Goal: Contribute content: Contribute content

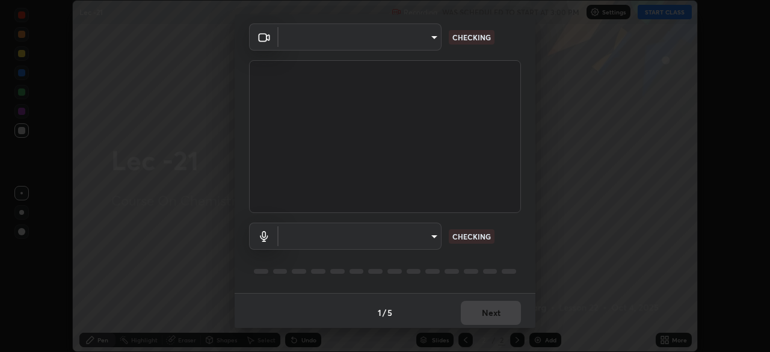
scroll to position [43, 0]
type input "dcfdf22e5c1df7ea5543dcfab5f97d1ca77f9af45aee9585751398583aede383"
type input "default"
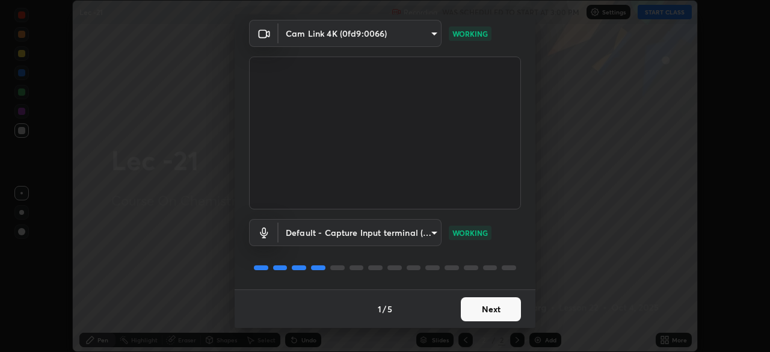
click at [491, 311] on button "Next" at bounding box center [491, 309] width 60 height 24
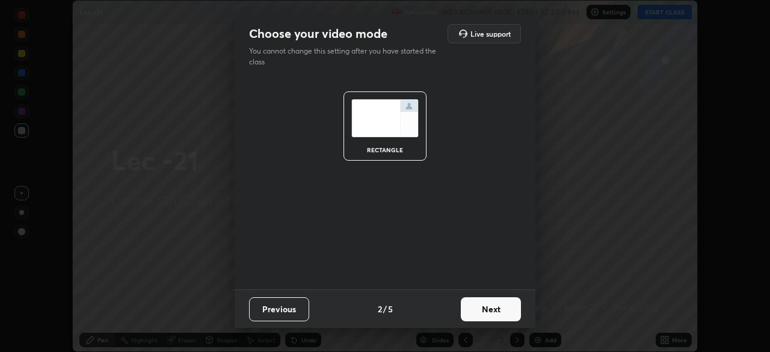
click at [492, 311] on button "Next" at bounding box center [491, 309] width 60 height 24
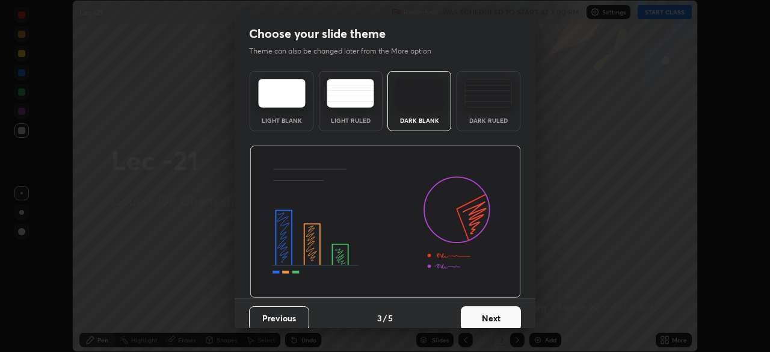
click at [492, 312] on button "Next" at bounding box center [491, 318] width 60 height 24
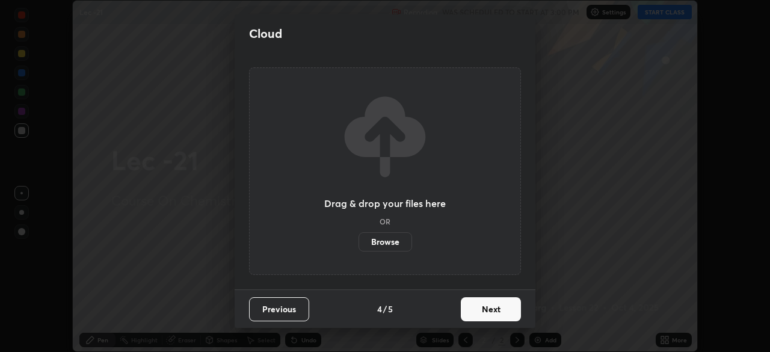
click at [482, 311] on button "Next" at bounding box center [491, 309] width 60 height 24
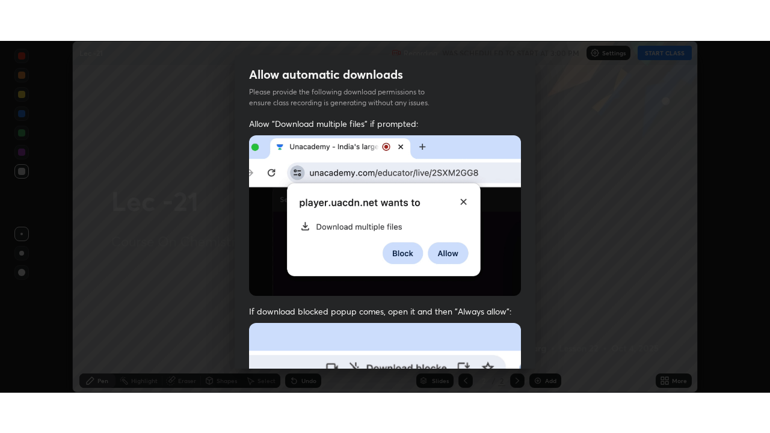
scroll to position [288, 0]
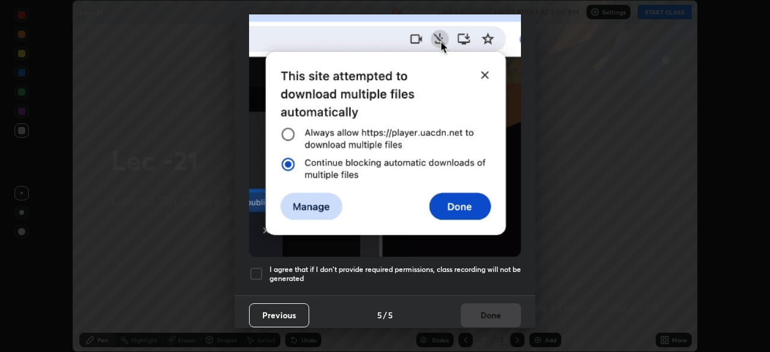
click at [259, 271] on div at bounding box center [256, 274] width 14 height 14
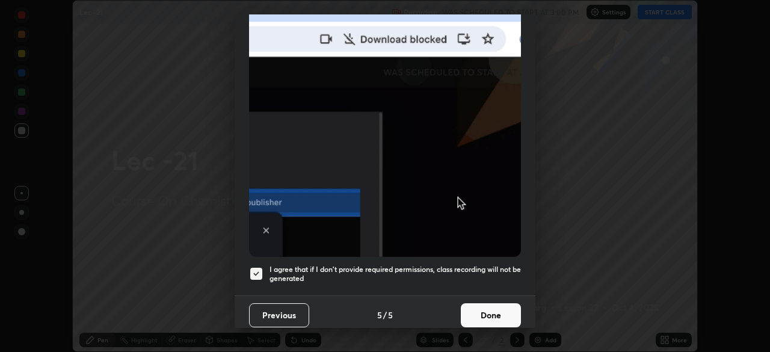
click at [477, 307] on button "Done" at bounding box center [491, 315] width 60 height 24
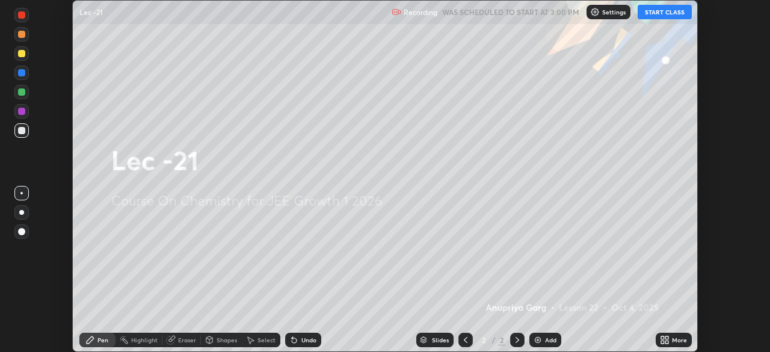
click at [669, 13] on button "START CLASS" at bounding box center [665, 12] width 54 height 14
click at [675, 339] on div "More" at bounding box center [679, 340] width 15 height 6
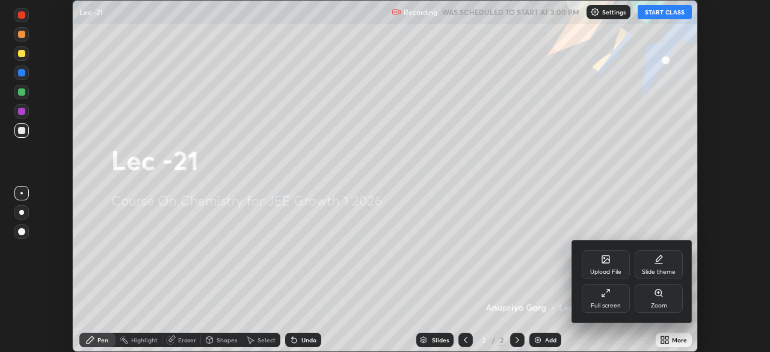
click at [607, 294] on icon at bounding box center [606, 293] width 10 height 10
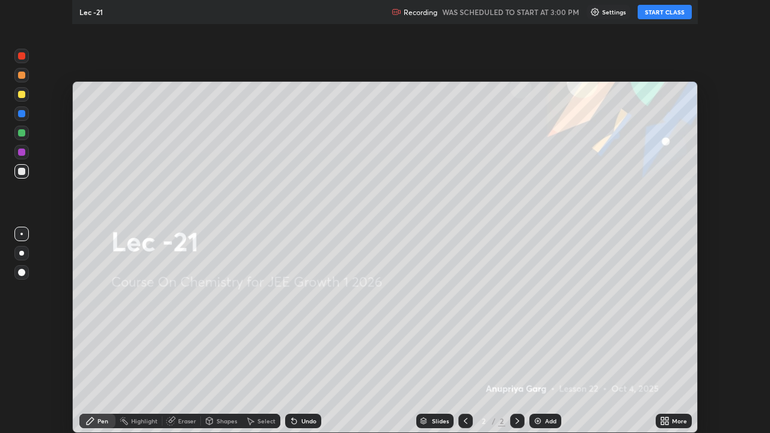
scroll to position [433, 770]
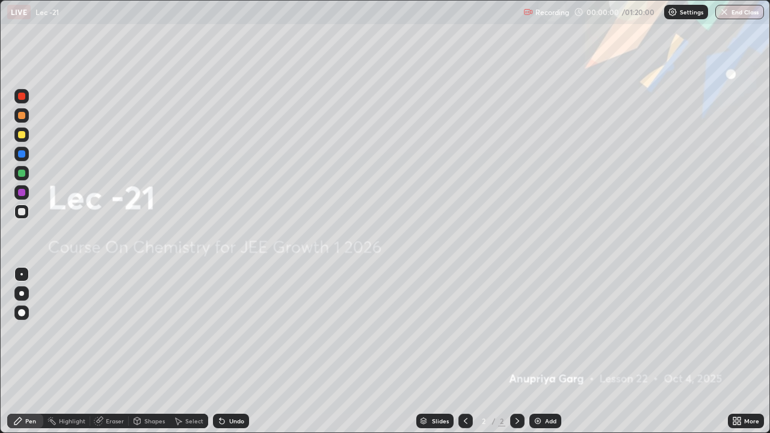
click at [543, 351] on div "Add" at bounding box center [546, 421] width 32 height 14
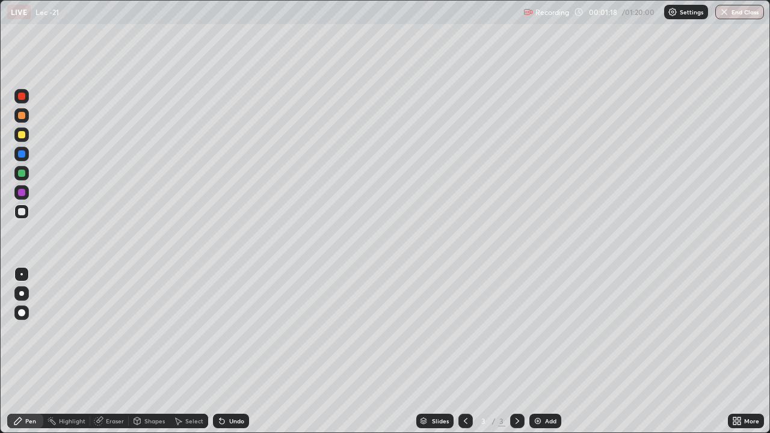
click at [112, 351] on div "Eraser" at bounding box center [115, 421] width 18 height 6
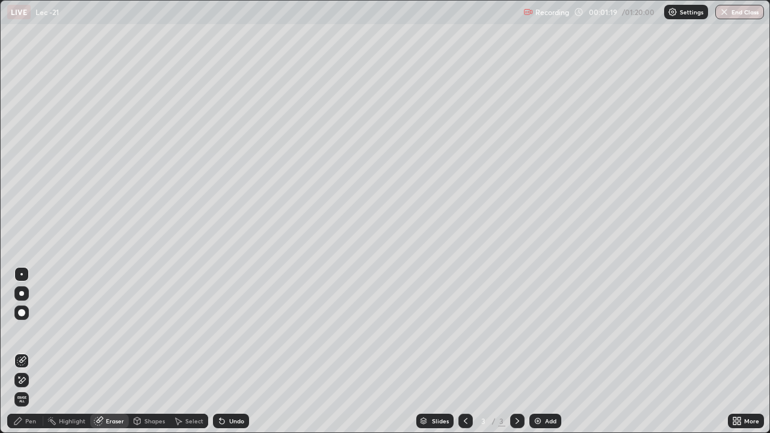
click at [31, 351] on div "Pen" at bounding box center [30, 421] width 11 height 6
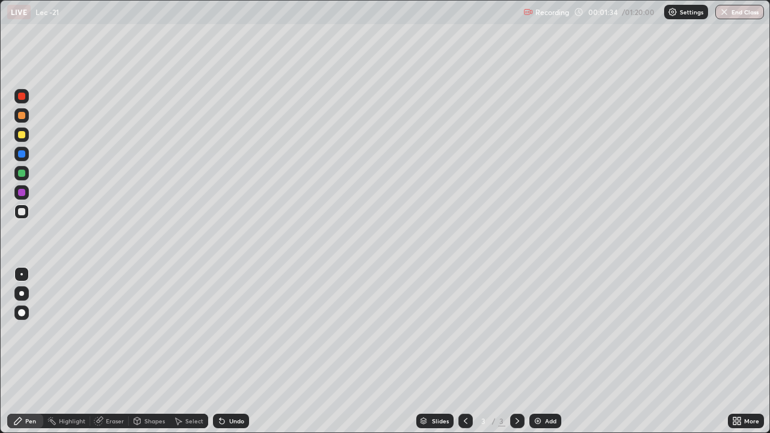
click at [139, 351] on icon at bounding box center [137, 421] width 7 height 7
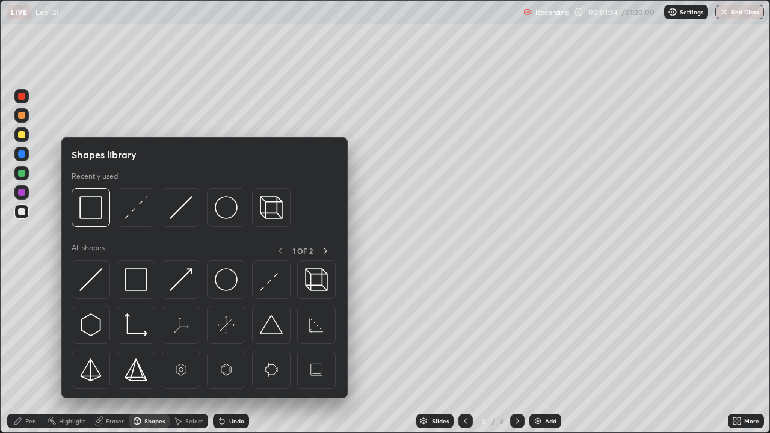
click at [190, 351] on div "Select" at bounding box center [194, 421] width 18 height 6
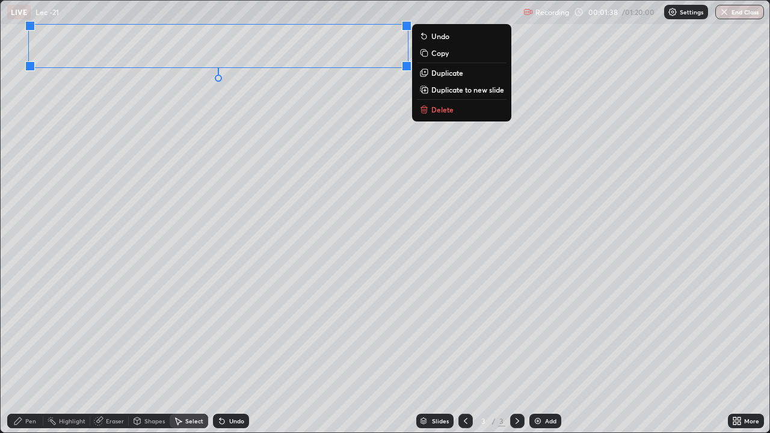
click at [146, 176] on div "0 ° Undo Copy Duplicate Duplicate to new slide Delete" at bounding box center [385, 217] width 769 height 432
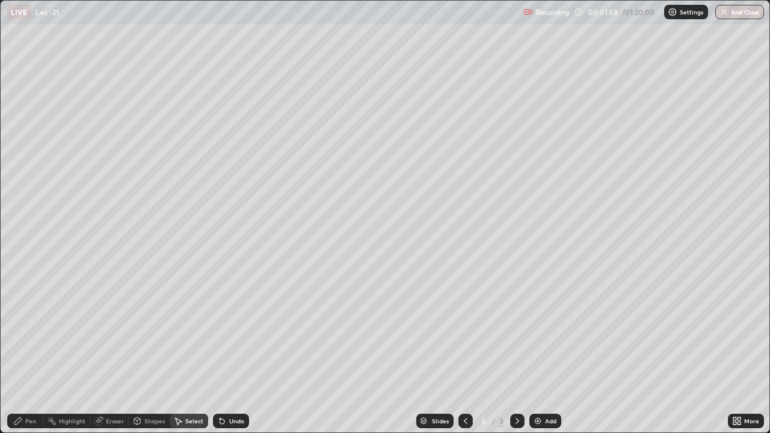
click at [34, 351] on div "Pen" at bounding box center [30, 421] width 11 height 6
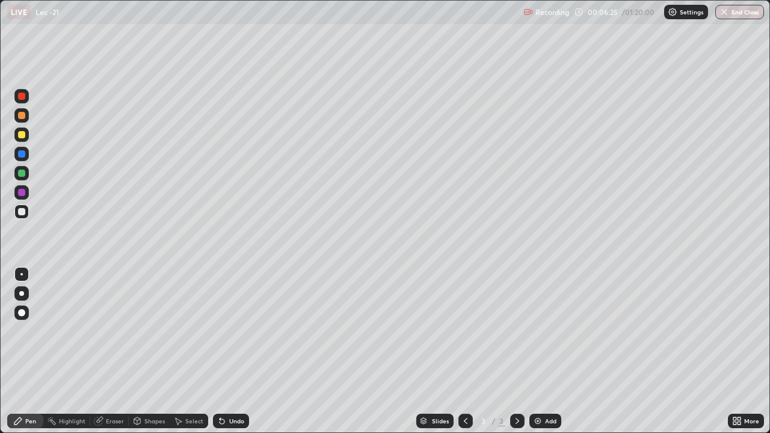
click at [542, 351] on div "Add" at bounding box center [546, 421] width 32 height 14
click at [22, 114] on div at bounding box center [21, 115] width 7 height 7
click at [191, 351] on div "Select" at bounding box center [194, 421] width 18 height 6
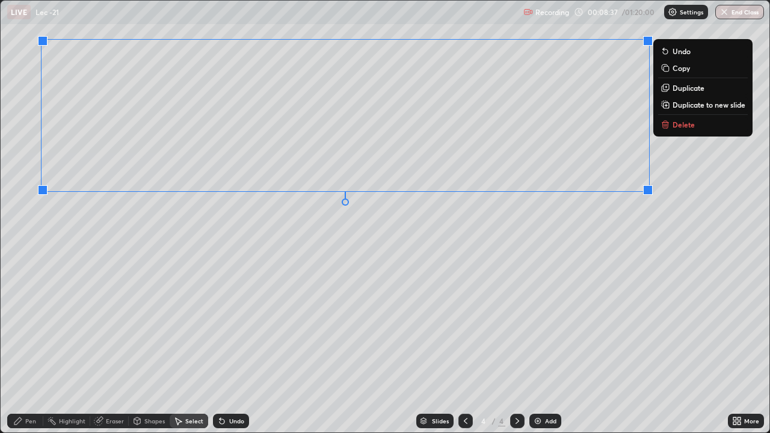
click at [373, 276] on div "0 ° Undo Copy Duplicate Duplicate to new slide Delete" at bounding box center [385, 217] width 769 height 432
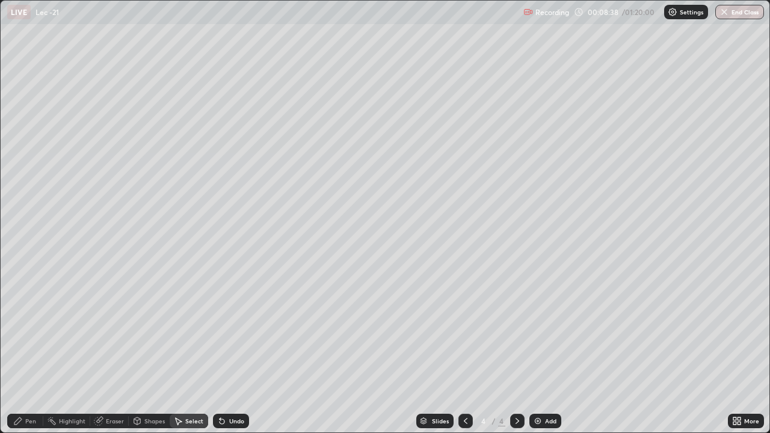
click at [34, 351] on div "Pen" at bounding box center [30, 421] width 11 height 6
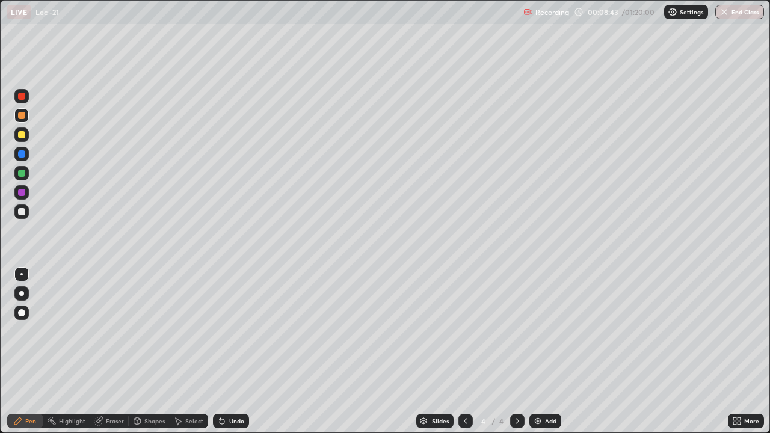
click at [24, 216] on div at bounding box center [21, 212] width 14 height 14
click at [110, 351] on div "Eraser" at bounding box center [115, 421] width 18 height 6
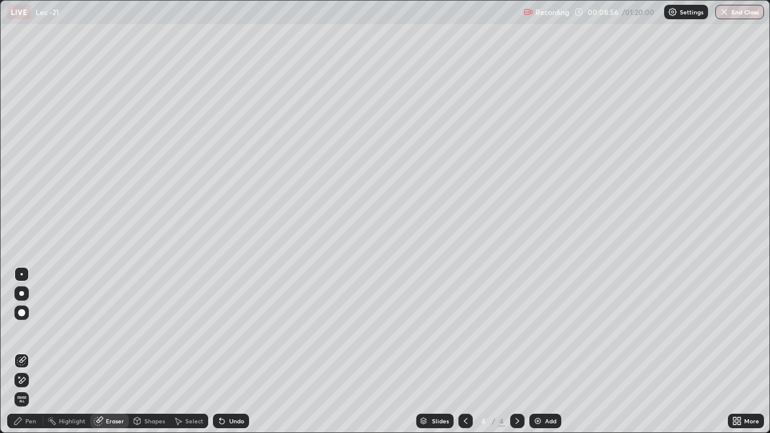
click at [31, 351] on div "Pen" at bounding box center [30, 421] width 11 height 6
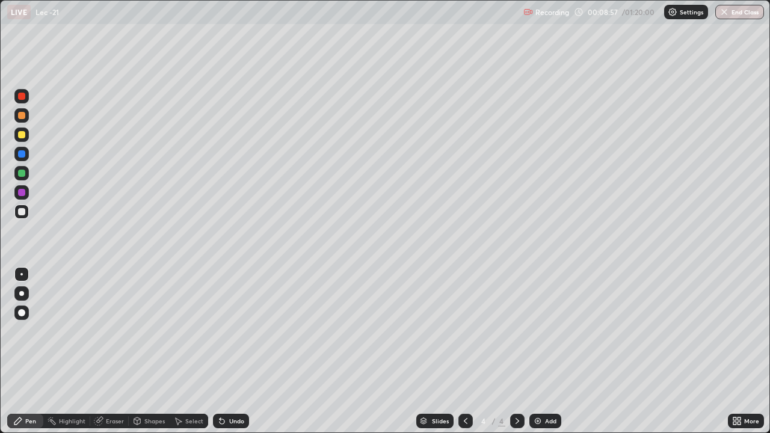
click at [149, 351] on div "Shapes" at bounding box center [154, 421] width 20 height 6
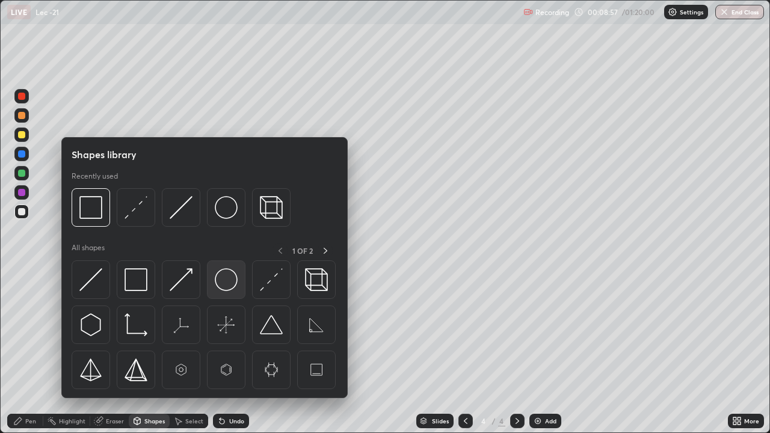
click at [228, 283] on img at bounding box center [226, 279] width 23 height 23
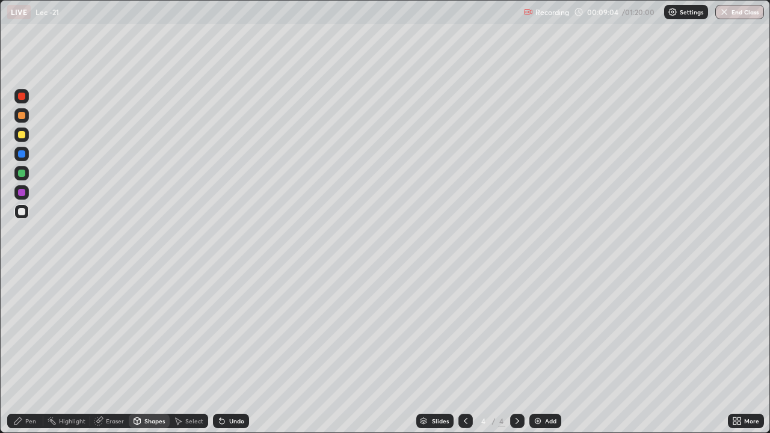
click at [29, 351] on div "Pen" at bounding box center [30, 421] width 11 height 6
click at [149, 351] on div "Shapes" at bounding box center [154, 421] width 20 height 6
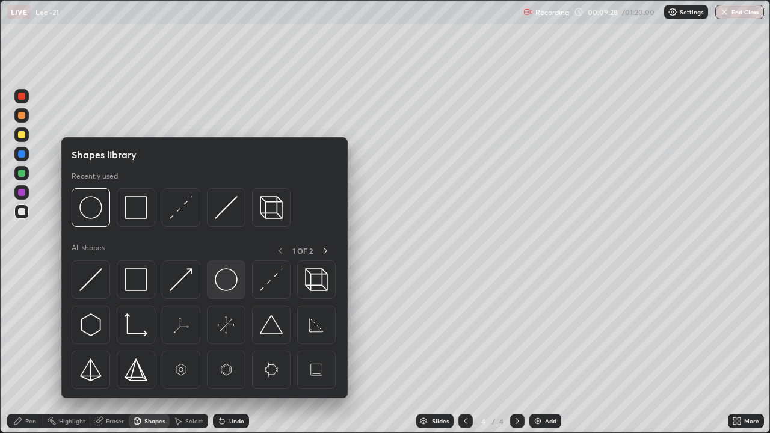
click at [229, 279] on img at bounding box center [226, 279] width 23 height 23
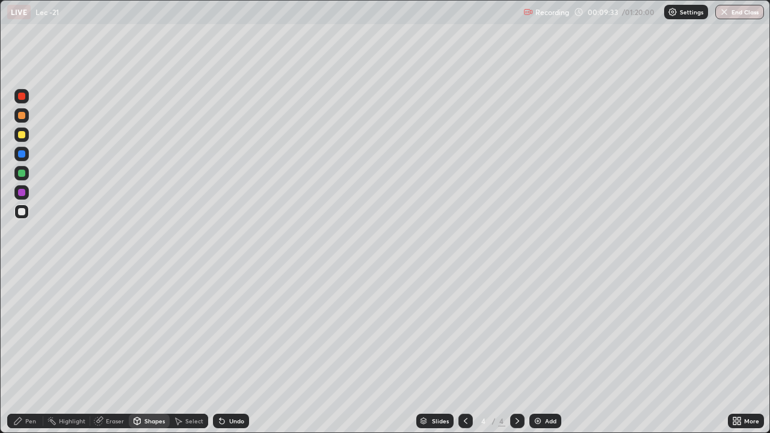
click at [37, 351] on div "Pen" at bounding box center [25, 421] width 36 height 14
click at [20, 117] on div at bounding box center [21, 115] width 7 height 7
click at [549, 351] on div "Add" at bounding box center [550, 421] width 11 height 6
click at [23, 215] on div at bounding box center [21, 212] width 14 height 14
click at [104, 351] on div "Eraser" at bounding box center [109, 421] width 39 height 14
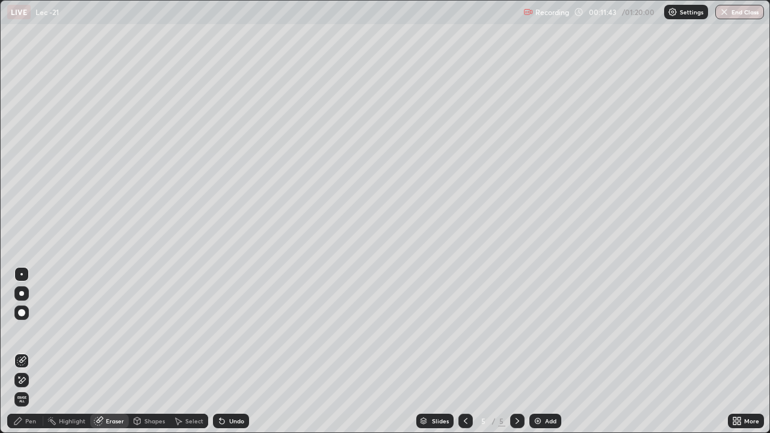
click at [146, 351] on div "Shapes" at bounding box center [154, 421] width 20 height 6
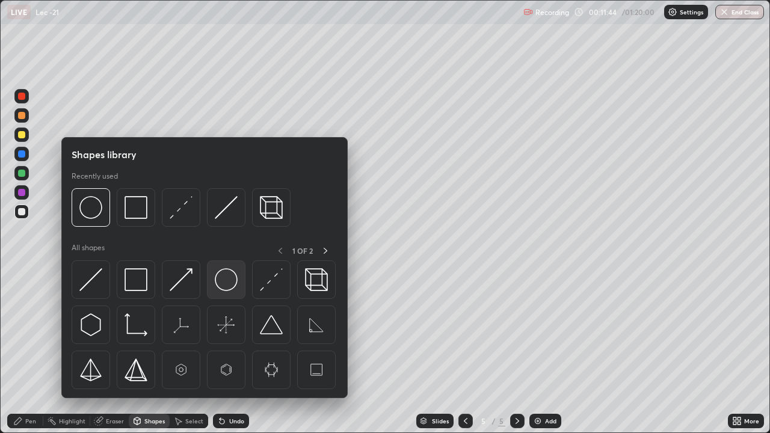
click at [221, 281] on img at bounding box center [226, 279] width 23 height 23
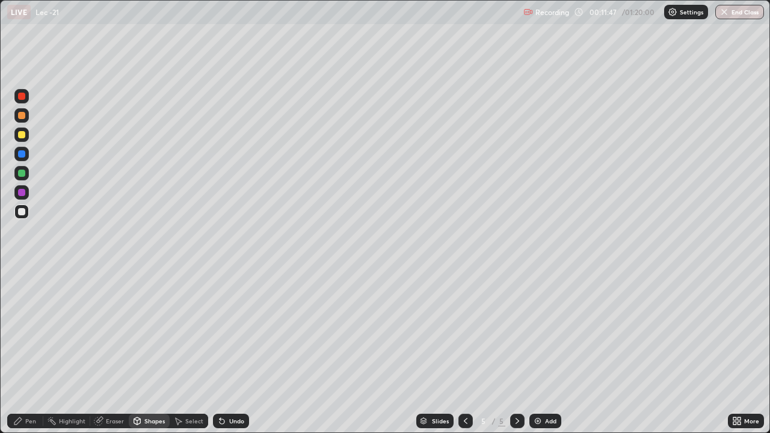
click at [29, 351] on div "Pen" at bounding box center [30, 421] width 11 height 6
click at [190, 351] on div "Select" at bounding box center [194, 421] width 18 height 6
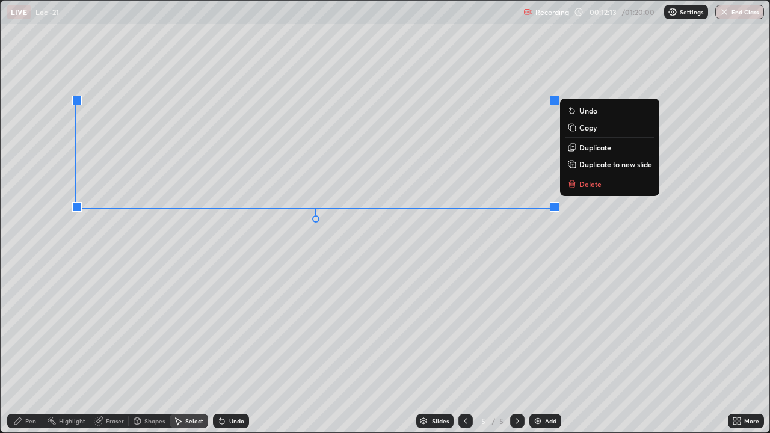
click at [327, 285] on div "0 ° Undo Copy Duplicate Duplicate to new slide Delete" at bounding box center [385, 217] width 769 height 432
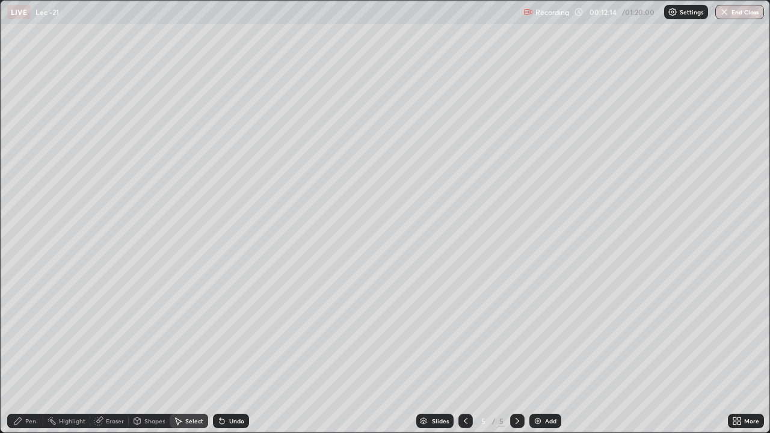
click at [28, 351] on div "Pen" at bounding box center [30, 421] width 11 height 6
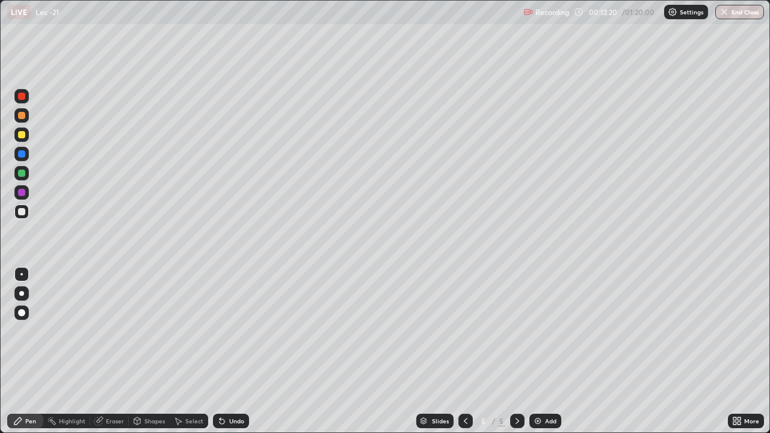
click at [152, 351] on div "Shapes" at bounding box center [154, 421] width 20 height 6
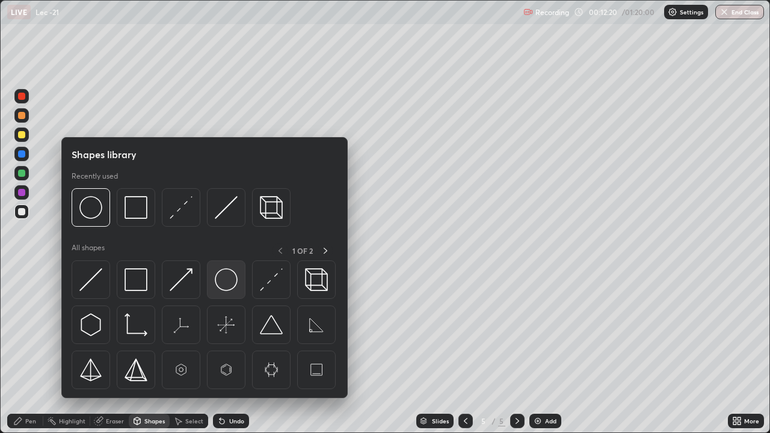
click at [226, 285] on img at bounding box center [226, 279] width 23 height 23
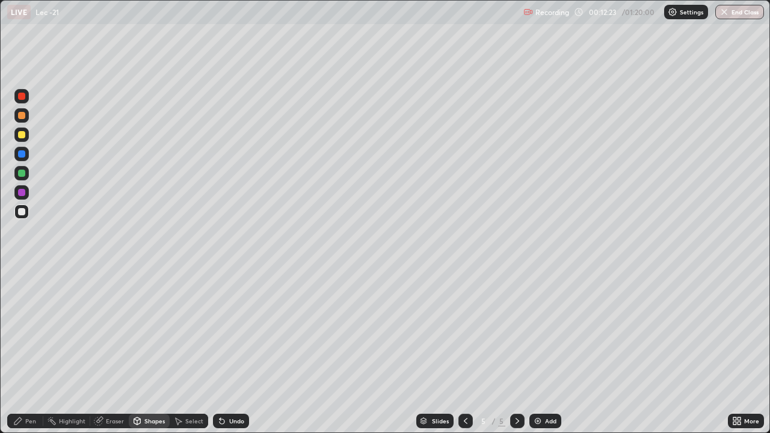
click at [32, 351] on div "Pen" at bounding box center [30, 421] width 11 height 6
click at [234, 351] on div "Undo" at bounding box center [236, 421] width 15 height 6
click at [229, 351] on div "Undo" at bounding box center [236, 421] width 15 height 6
click at [114, 351] on div "Eraser" at bounding box center [115, 421] width 18 height 6
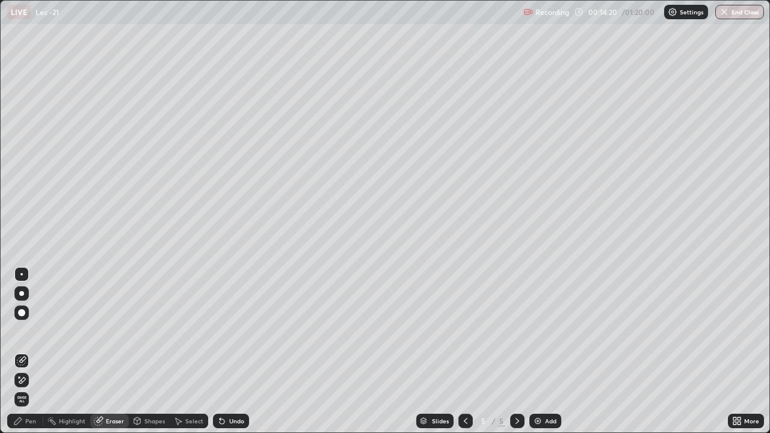
click at [29, 351] on div "Pen" at bounding box center [25, 421] width 36 height 14
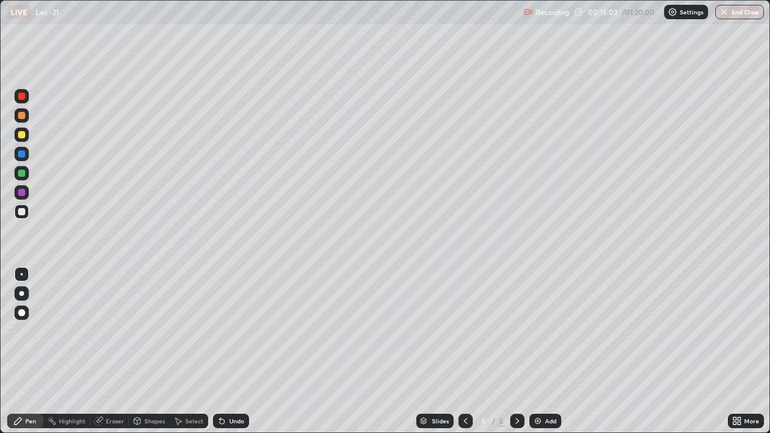
click at [109, 351] on div "Eraser" at bounding box center [115, 421] width 18 height 6
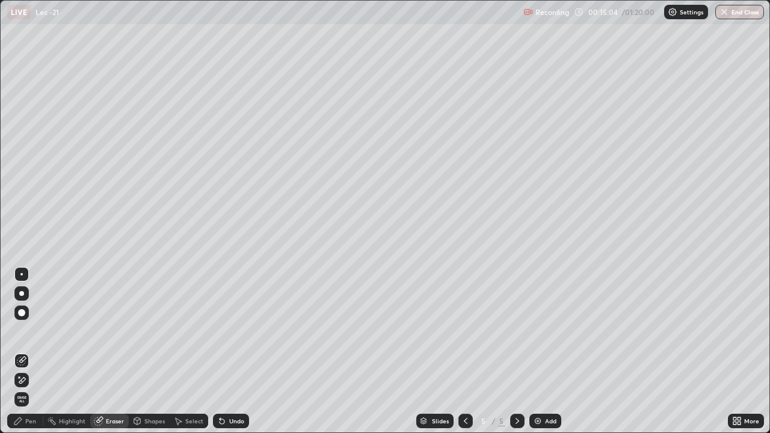
click at [19, 311] on div at bounding box center [21, 312] width 7 height 7
click at [37, 351] on div "Pen" at bounding box center [25, 421] width 36 height 14
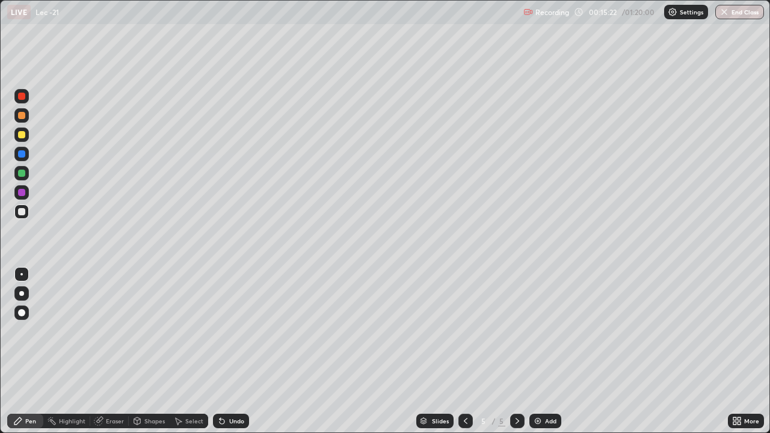
click at [224, 351] on icon at bounding box center [222, 421] width 10 height 10
click at [223, 351] on icon at bounding box center [222, 421] width 10 height 10
click at [217, 351] on icon at bounding box center [222, 421] width 10 height 10
click at [229, 351] on div "Undo" at bounding box center [236, 421] width 15 height 6
click at [232, 351] on div "Undo" at bounding box center [236, 421] width 15 height 6
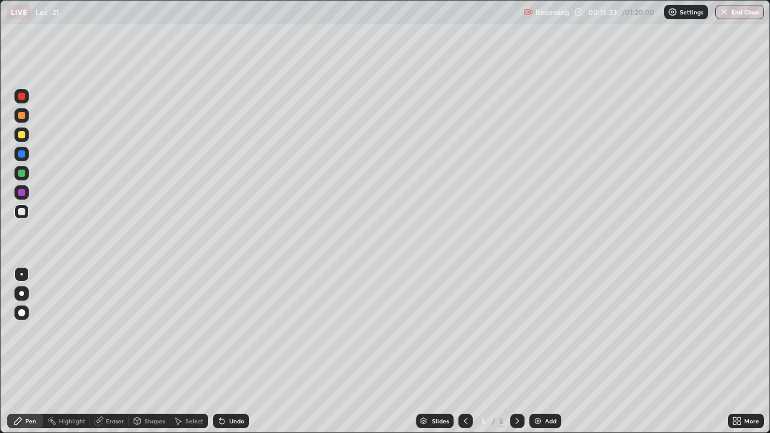
click at [232, 351] on div "Undo" at bounding box center [236, 421] width 15 height 6
click at [235, 351] on div "Undo" at bounding box center [231, 421] width 36 height 14
click at [234, 351] on div "Undo" at bounding box center [236, 421] width 15 height 6
click at [231, 351] on div "Undo" at bounding box center [236, 421] width 15 height 6
click at [229, 351] on div "Undo" at bounding box center [236, 421] width 15 height 6
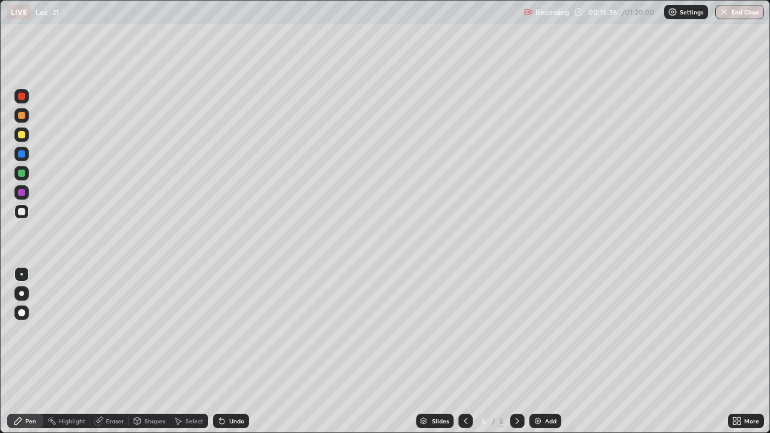
click at [231, 351] on div "Undo" at bounding box center [236, 421] width 15 height 6
click at [108, 351] on div "Eraser" at bounding box center [115, 421] width 18 height 6
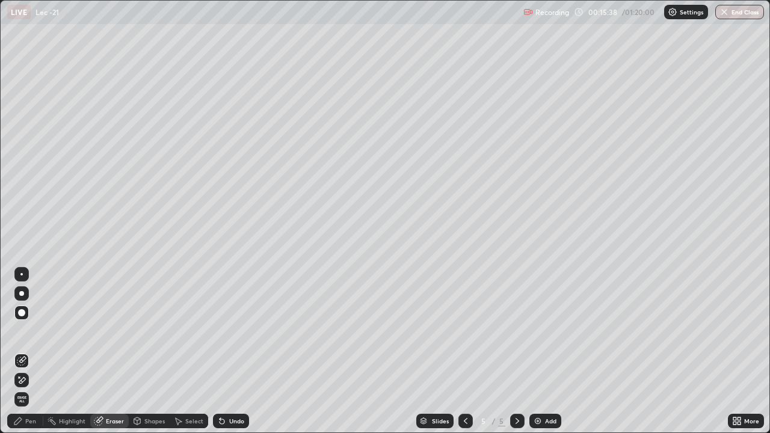
click at [22, 318] on div at bounding box center [21, 313] width 14 height 14
click at [31, 351] on div "Pen" at bounding box center [30, 421] width 11 height 6
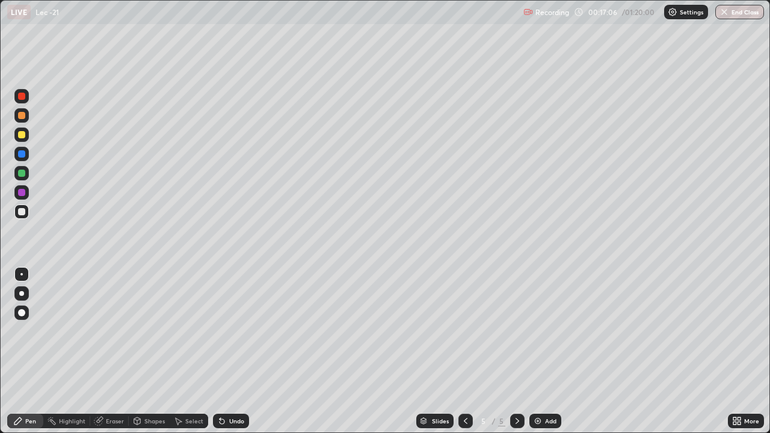
click at [118, 351] on div "Eraser" at bounding box center [115, 421] width 18 height 6
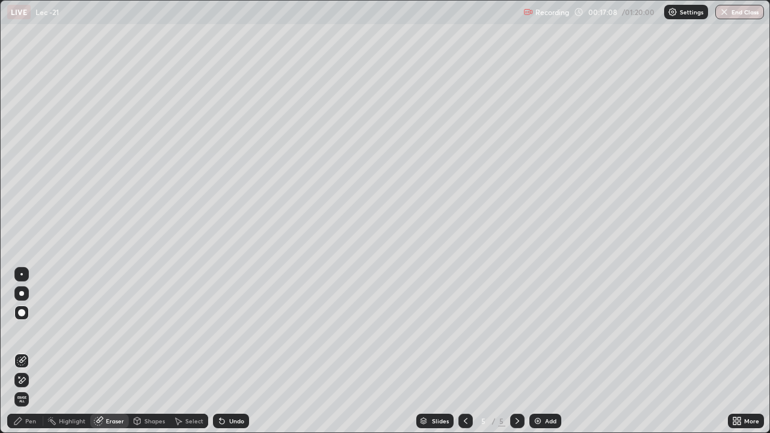
click at [22, 351] on icon at bounding box center [18, 421] width 10 height 10
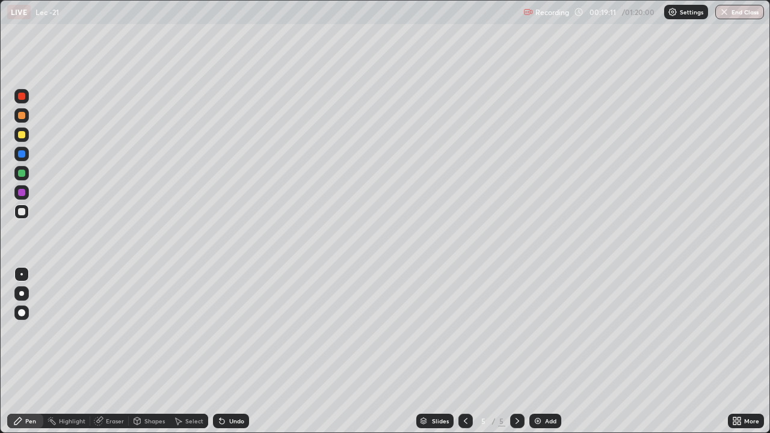
click at [117, 351] on div "Eraser" at bounding box center [115, 421] width 18 height 6
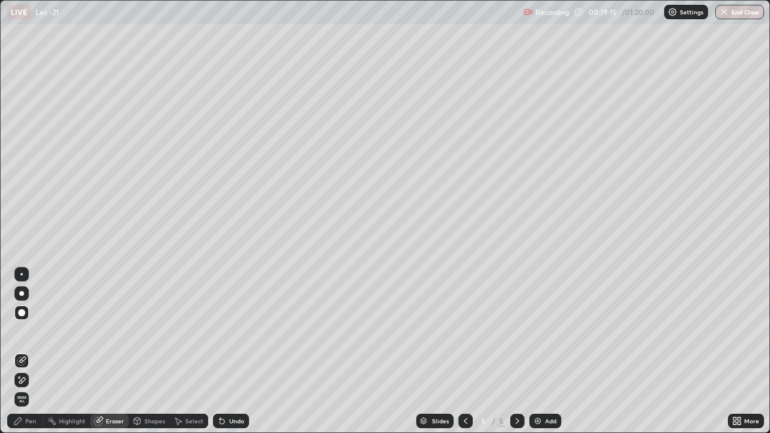
click at [38, 351] on div "Pen" at bounding box center [25, 421] width 36 height 14
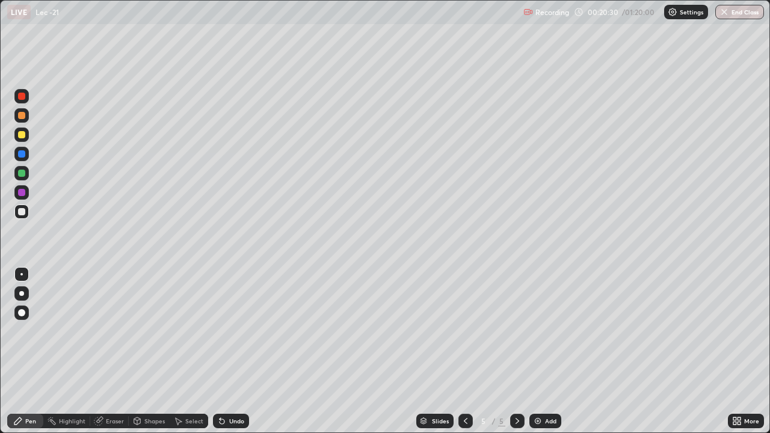
click at [543, 351] on div "Add" at bounding box center [546, 421] width 32 height 14
click at [188, 351] on div "Select" at bounding box center [194, 421] width 18 height 6
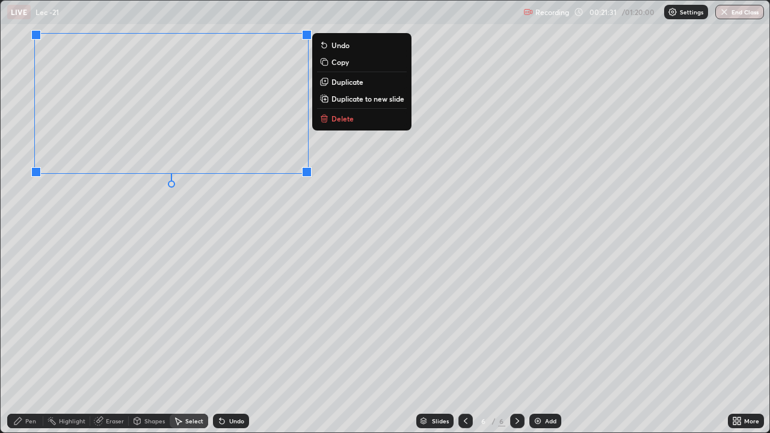
click at [103, 218] on div "0 ° Undo Copy Duplicate Duplicate to new slide Delete" at bounding box center [385, 217] width 769 height 432
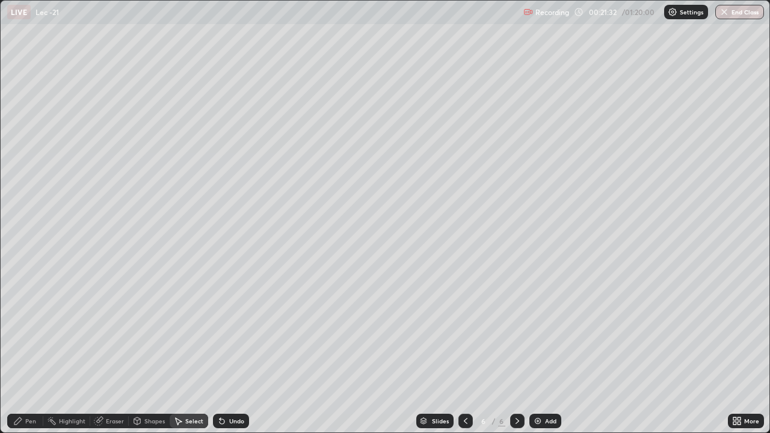
click at [23, 351] on div "Pen" at bounding box center [25, 421] width 36 height 14
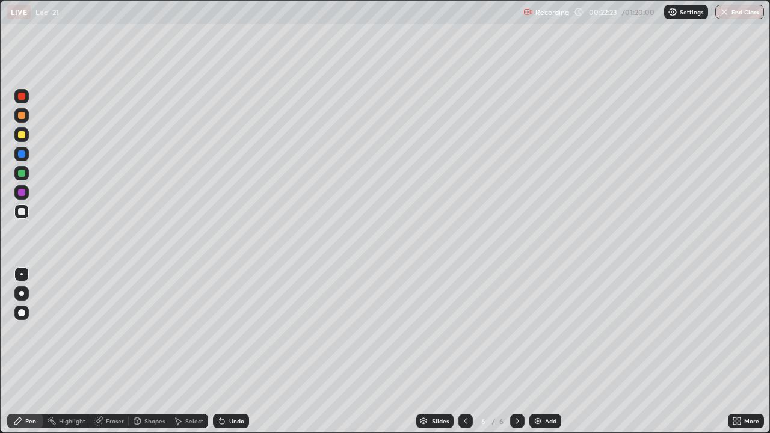
click at [99, 351] on div "Eraser" at bounding box center [109, 421] width 39 height 14
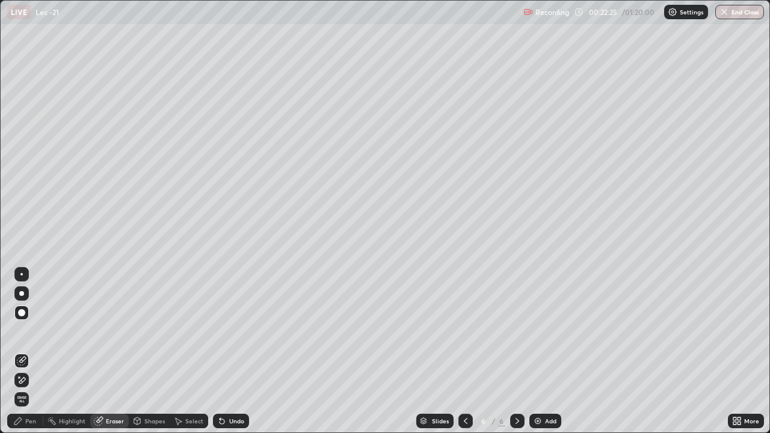
click at [25, 351] on div "Pen" at bounding box center [25, 421] width 36 height 14
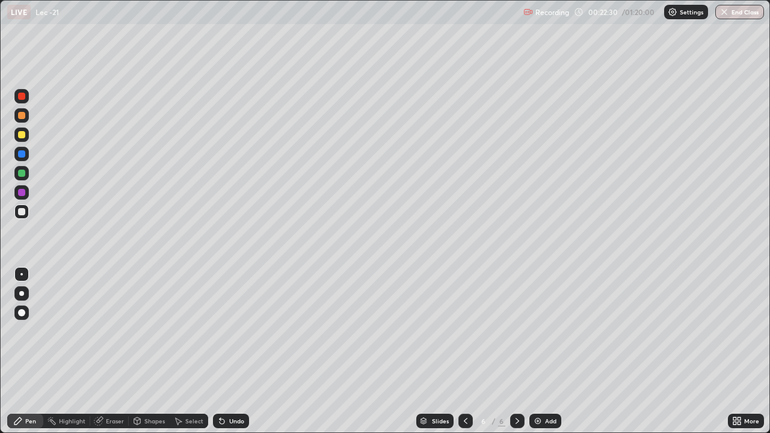
click at [118, 351] on div "Eraser" at bounding box center [115, 421] width 18 height 6
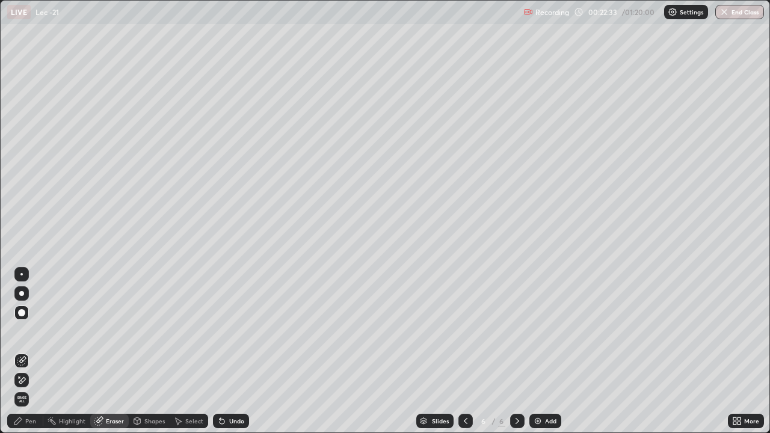
click at [25, 351] on div "Pen" at bounding box center [30, 421] width 11 height 6
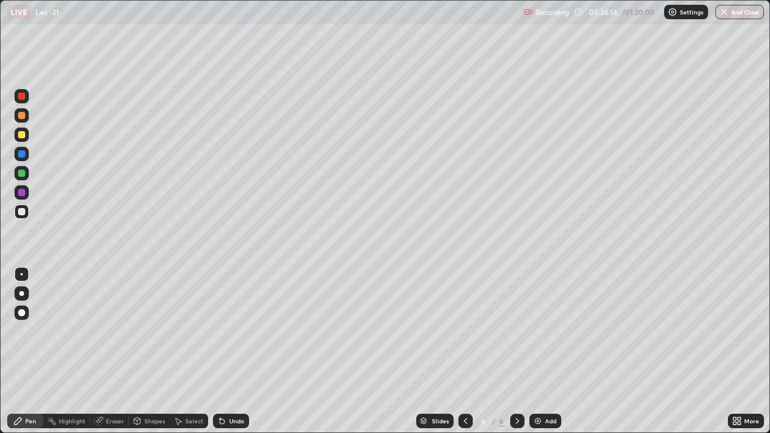
click at [234, 351] on div "Undo" at bounding box center [236, 421] width 15 height 6
click at [230, 351] on div "Undo" at bounding box center [236, 421] width 15 height 6
click at [546, 351] on div "Add" at bounding box center [550, 421] width 11 height 6
click at [190, 351] on div "Select" at bounding box center [194, 421] width 18 height 6
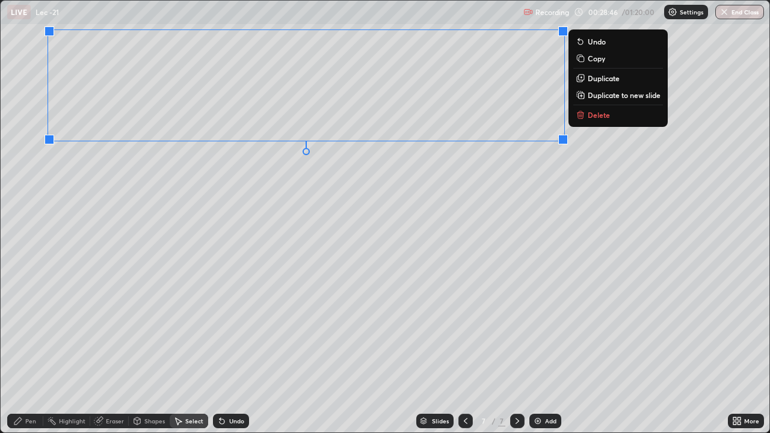
click at [262, 230] on div "0 ° Undo Copy Duplicate Duplicate to new slide Delete" at bounding box center [385, 217] width 769 height 432
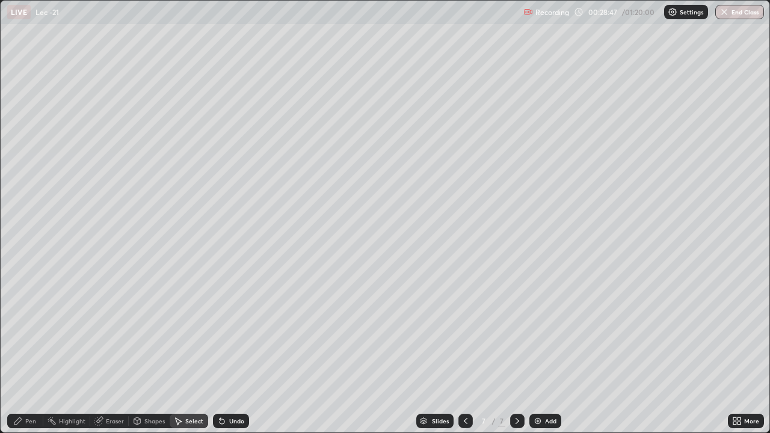
click at [30, 351] on div "Pen" at bounding box center [30, 421] width 11 height 6
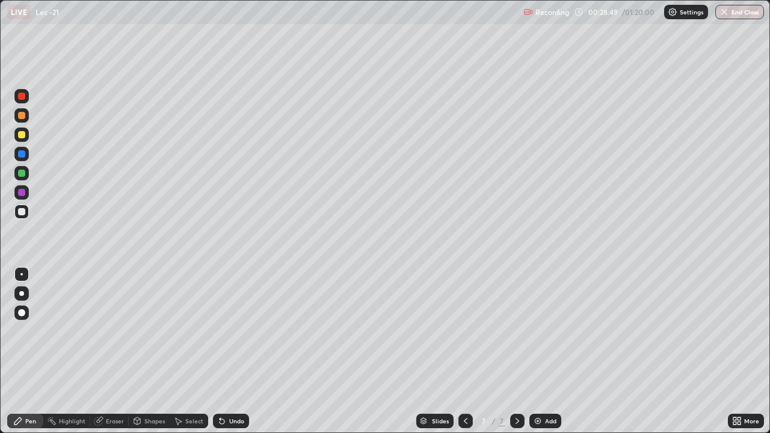
click at [545, 351] on div "Add" at bounding box center [550, 421] width 11 height 6
click at [141, 351] on icon at bounding box center [137, 421] width 10 height 10
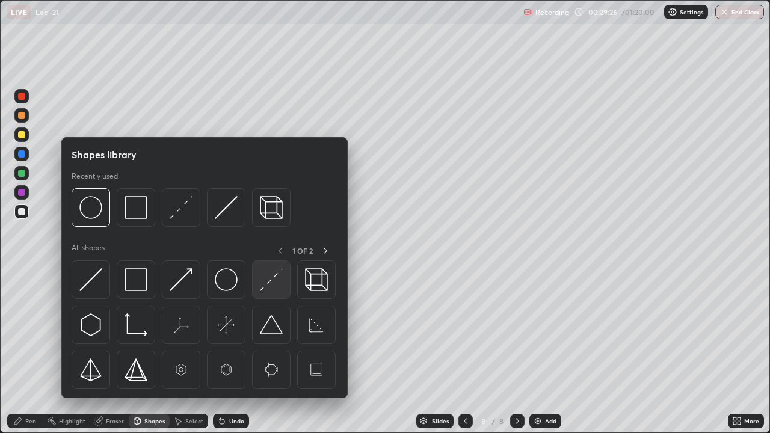
click at [262, 286] on img at bounding box center [271, 279] width 23 height 23
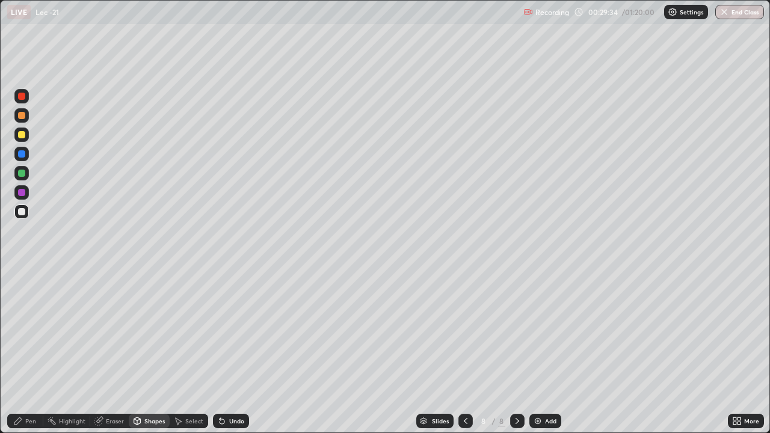
click at [34, 351] on div "Pen" at bounding box center [30, 421] width 11 height 6
click at [232, 351] on div "Undo" at bounding box center [236, 421] width 15 height 6
click at [146, 351] on div "Shapes" at bounding box center [154, 421] width 20 height 6
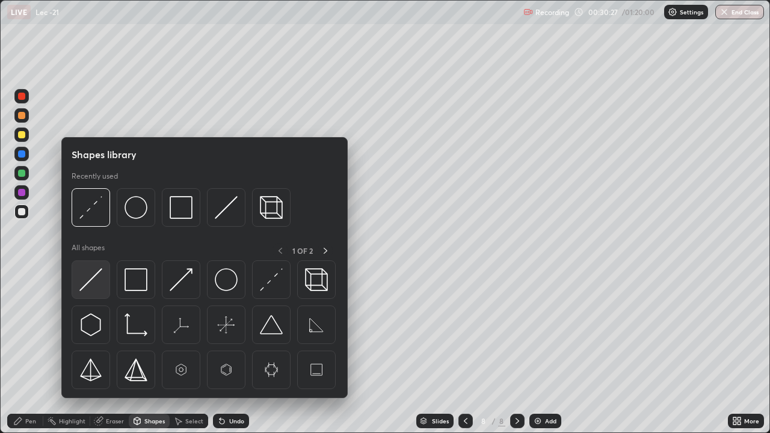
click at [90, 289] on img at bounding box center [90, 279] width 23 height 23
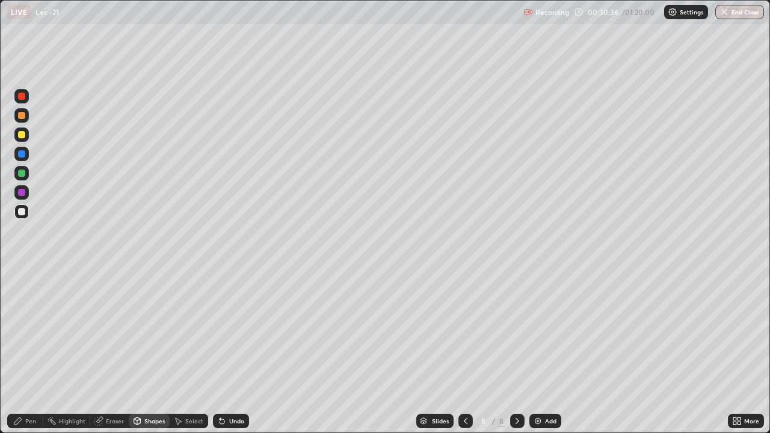
click at [25, 351] on div "Pen" at bounding box center [30, 421] width 11 height 6
click at [21, 117] on div at bounding box center [21, 115] width 7 height 7
click at [22, 209] on div at bounding box center [21, 211] width 7 height 7
click at [151, 351] on div "Shapes" at bounding box center [154, 421] width 20 height 6
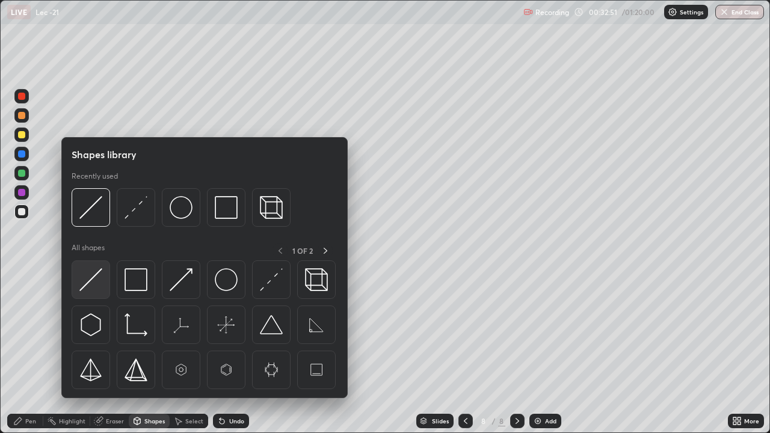
click at [94, 287] on img at bounding box center [90, 279] width 23 height 23
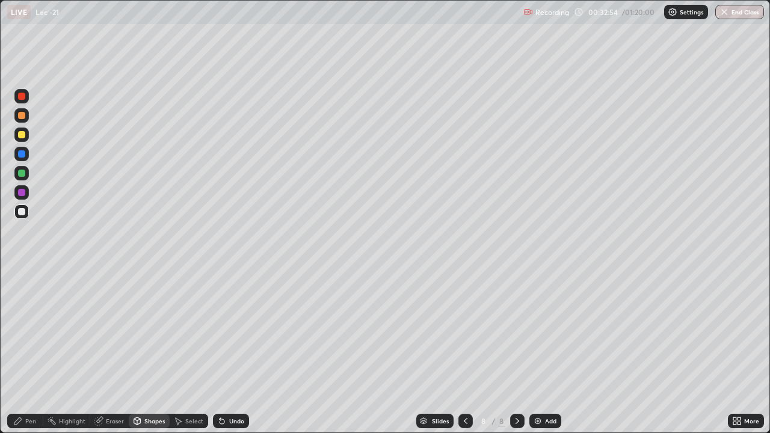
click at [33, 351] on div "Pen" at bounding box center [30, 421] width 11 height 6
click at [21, 116] on div at bounding box center [21, 115] width 7 height 7
click at [146, 351] on div "Shapes" at bounding box center [154, 421] width 20 height 6
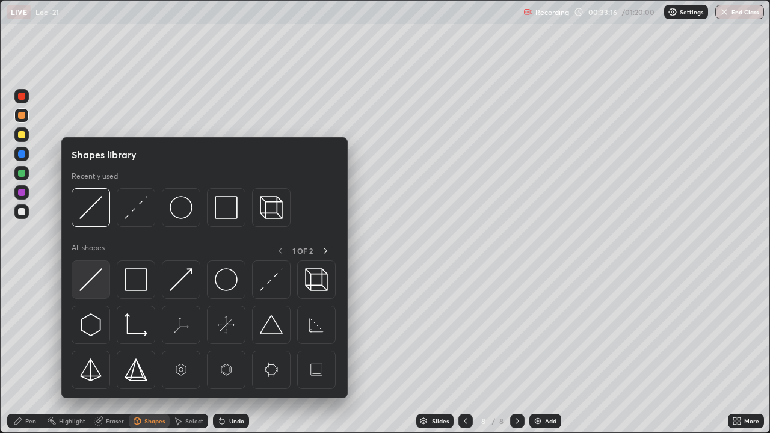
click at [92, 283] on img at bounding box center [90, 279] width 23 height 23
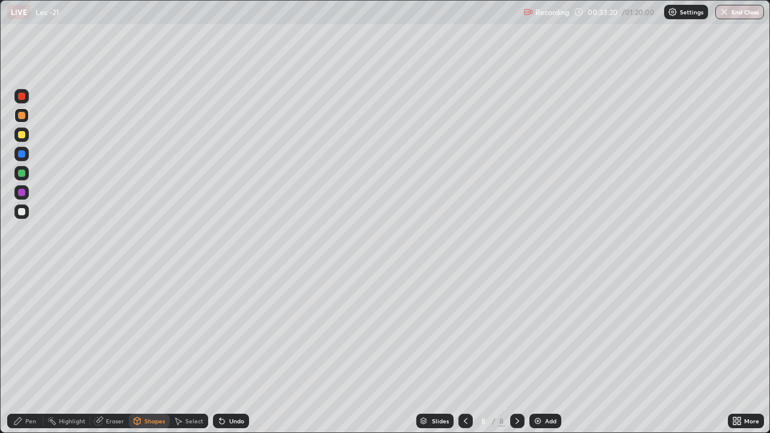
click at [32, 351] on div "Pen" at bounding box center [30, 421] width 11 height 6
click at [23, 211] on div at bounding box center [21, 211] width 7 height 7
click at [146, 351] on div "Shapes" at bounding box center [154, 421] width 20 height 6
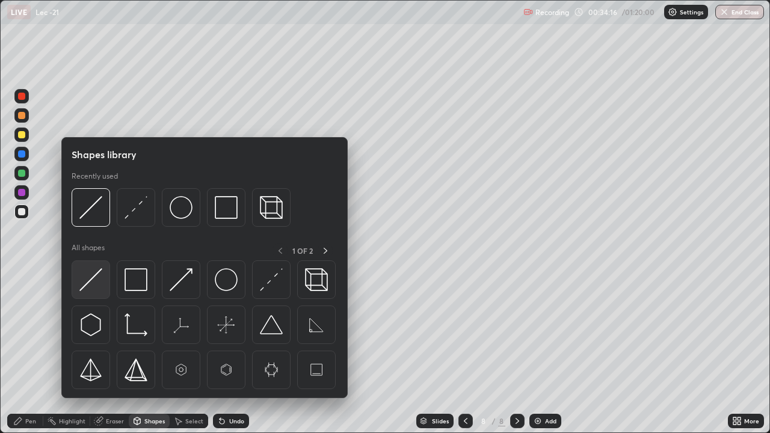
click at [90, 281] on img at bounding box center [90, 279] width 23 height 23
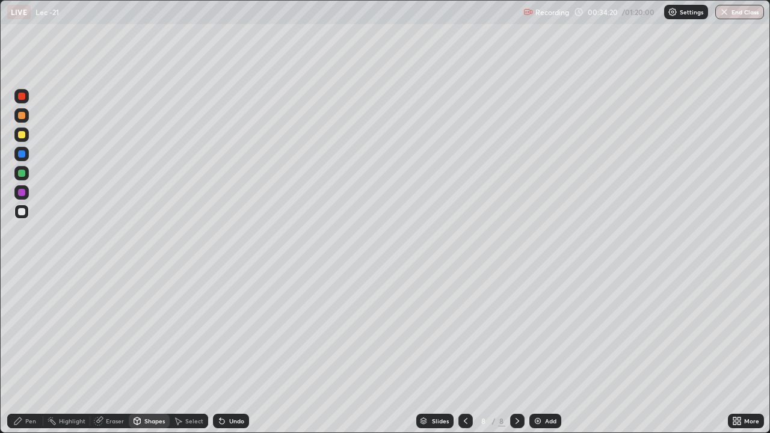
click at [33, 351] on div "Pen" at bounding box center [30, 421] width 11 height 6
click at [108, 351] on div "Eraser" at bounding box center [115, 421] width 18 height 6
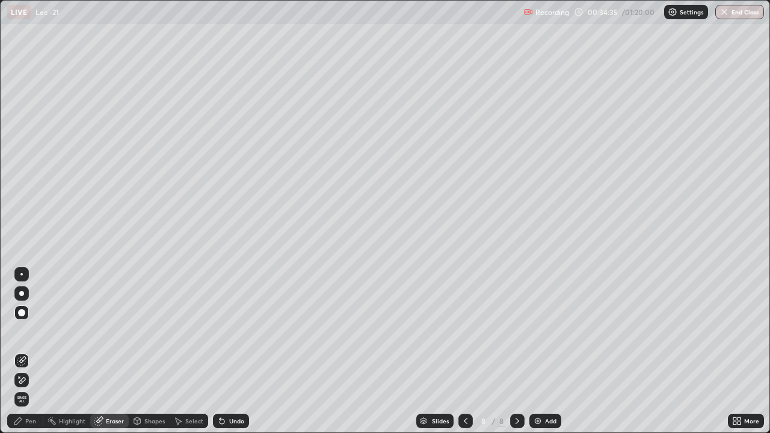
click at [28, 351] on div "Pen" at bounding box center [25, 421] width 36 height 14
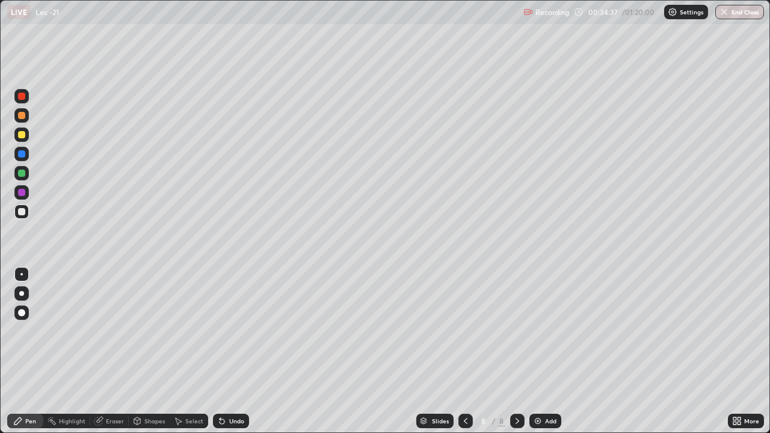
click at [192, 351] on div "Select" at bounding box center [194, 421] width 18 height 6
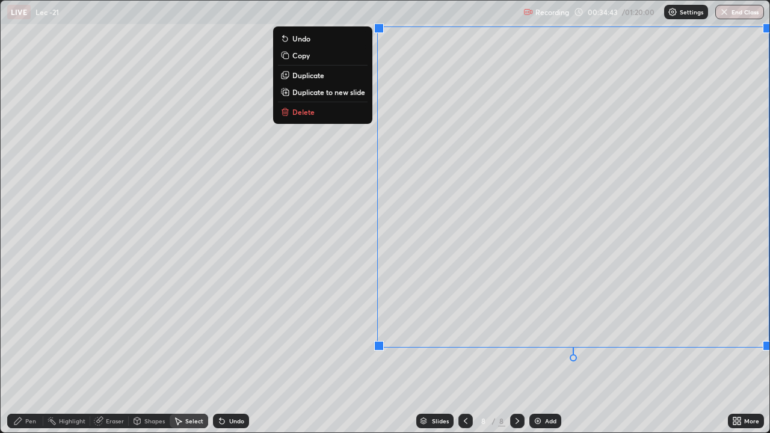
click at [578, 351] on div "0 ° Undo Copy Duplicate Duplicate to new slide Delete" at bounding box center [385, 217] width 769 height 432
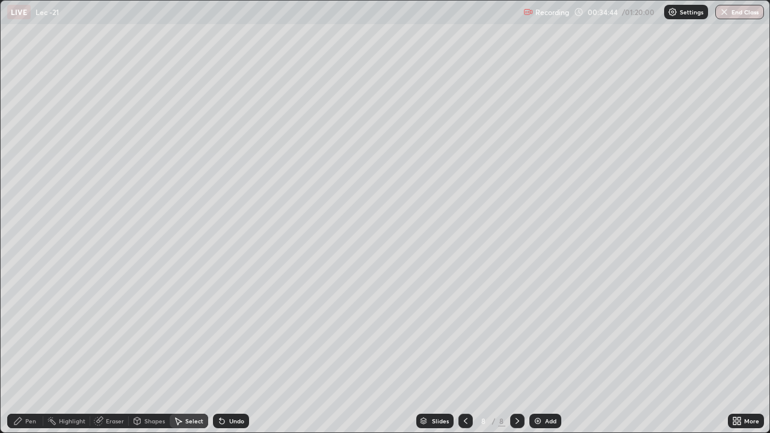
click at [28, 351] on div "Pen" at bounding box center [30, 421] width 11 height 6
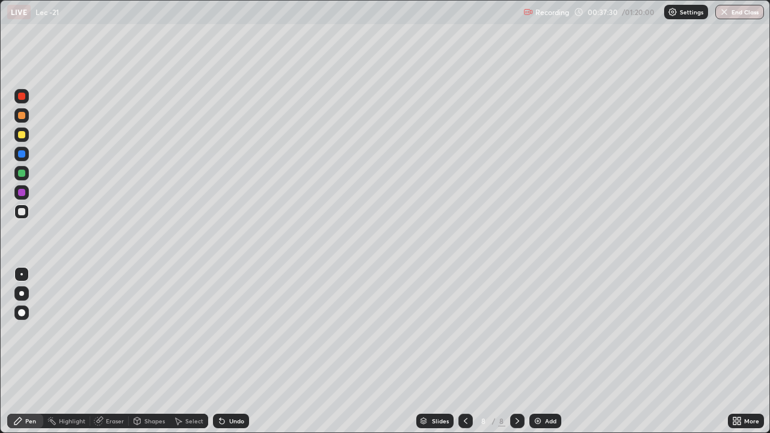
click at [540, 351] on img at bounding box center [538, 421] width 10 height 10
click at [457, 351] on div "Slides 9 / 9 Add" at bounding box center [488, 421] width 479 height 24
click at [465, 351] on icon at bounding box center [466, 421] width 4 height 6
click at [516, 351] on icon at bounding box center [518, 421] width 10 height 10
click at [117, 351] on div "Eraser" at bounding box center [115, 421] width 18 height 6
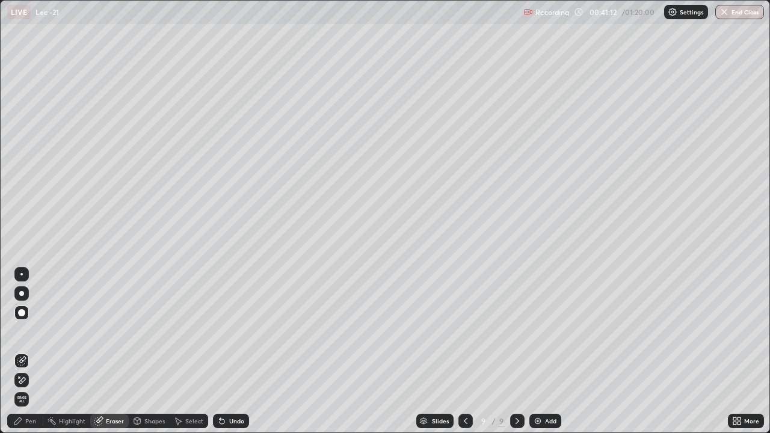
click at [37, 351] on div "Pen" at bounding box center [25, 421] width 36 height 14
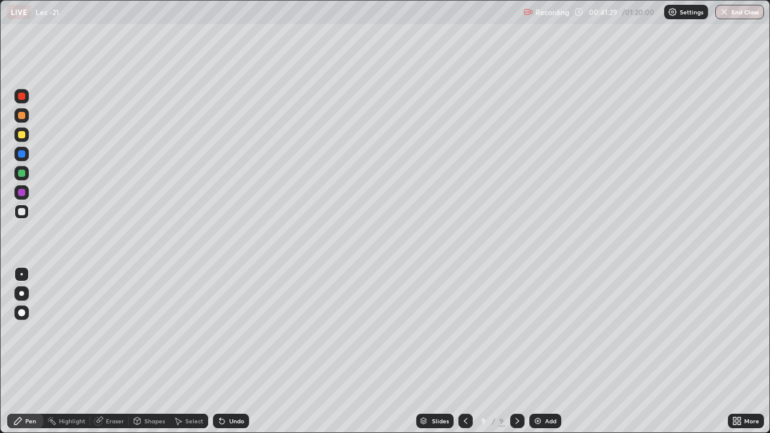
click at [109, 351] on div "Eraser" at bounding box center [115, 421] width 18 height 6
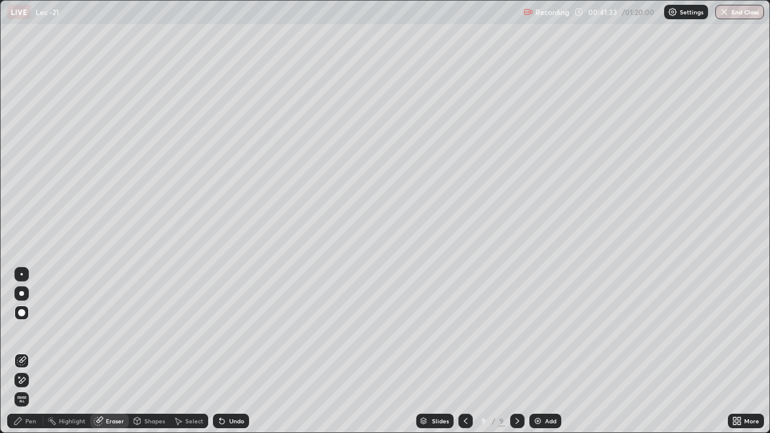
click at [26, 351] on div "Pen" at bounding box center [30, 421] width 11 height 6
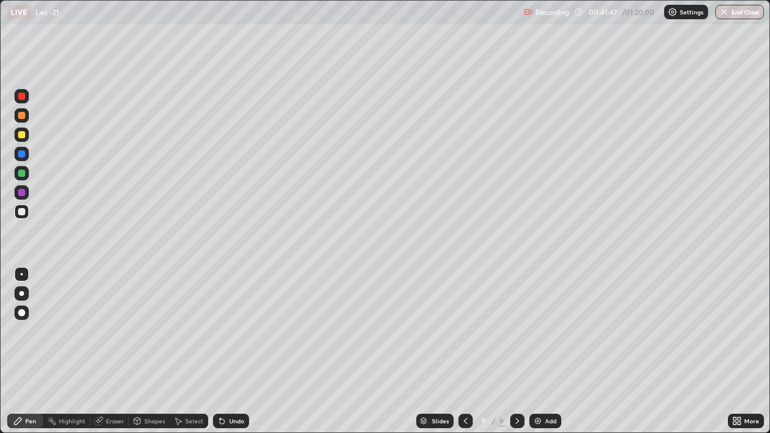
click at [113, 351] on div "Eraser" at bounding box center [115, 421] width 18 height 6
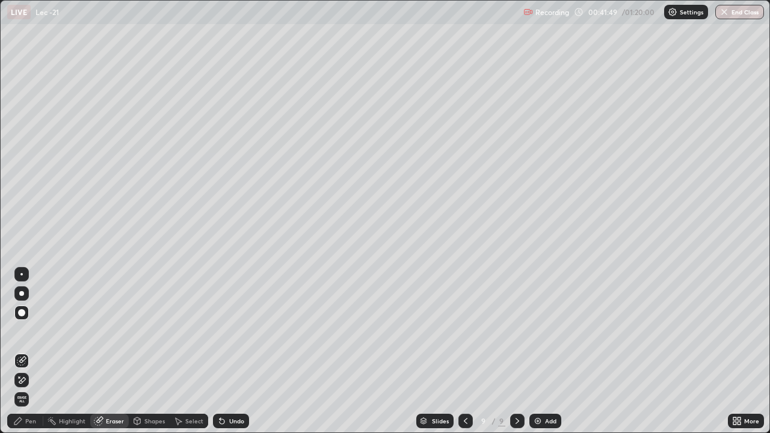
click at [22, 274] on div at bounding box center [21, 274] width 2 height 2
click at [36, 351] on div "Pen" at bounding box center [30, 421] width 11 height 6
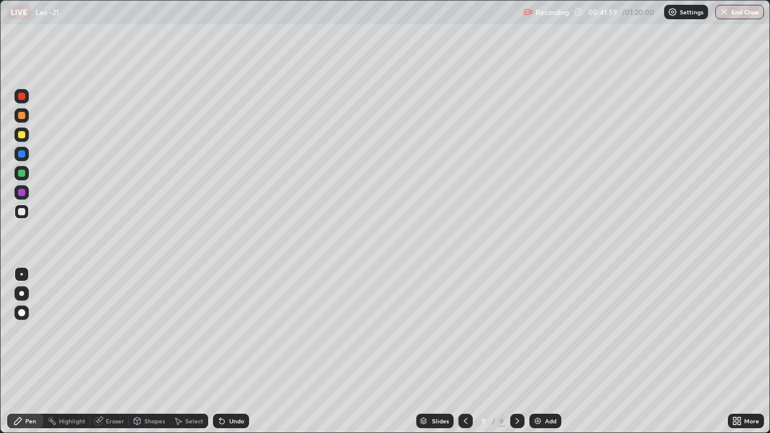
click at [108, 351] on div "Eraser" at bounding box center [115, 421] width 18 height 6
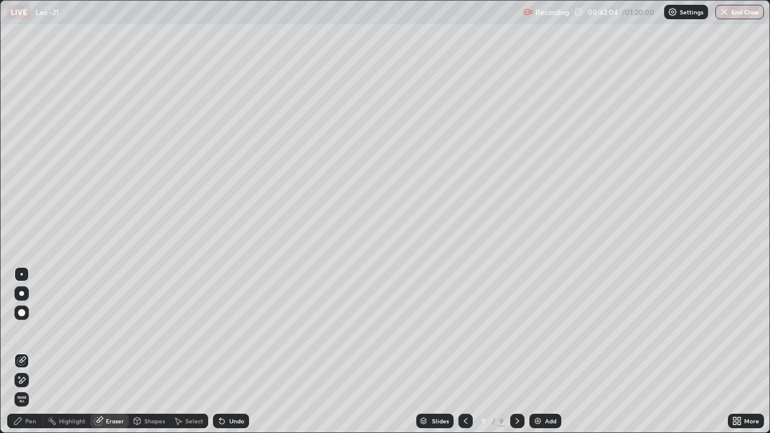
click at [31, 351] on div "Pen" at bounding box center [30, 421] width 11 height 6
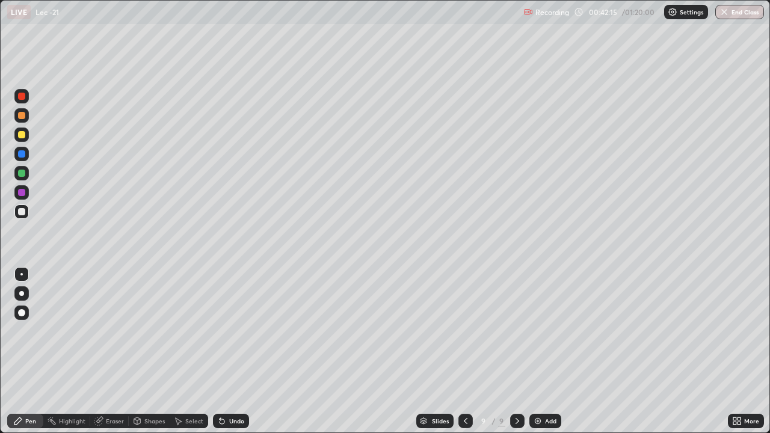
click at [194, 351] on div "Select" at bounding box center [194, 421] width 18 height 6
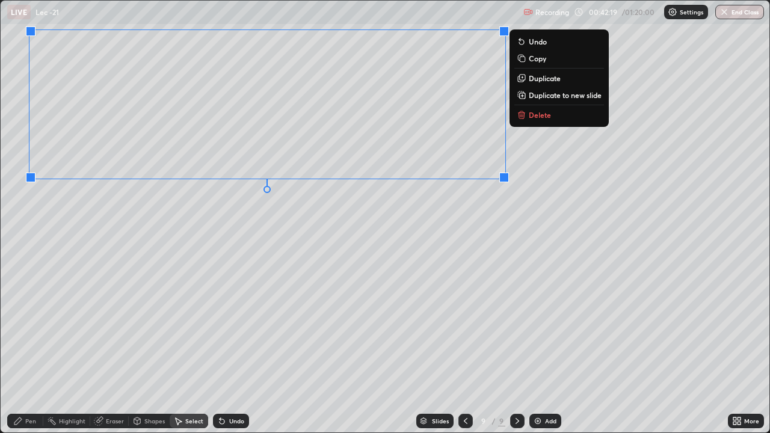
click at [238, 236] on div "0 ° Undo Copy Duplicate Duplicate to new slide Delete" at bounding box center [385, 217] width 769 height 432
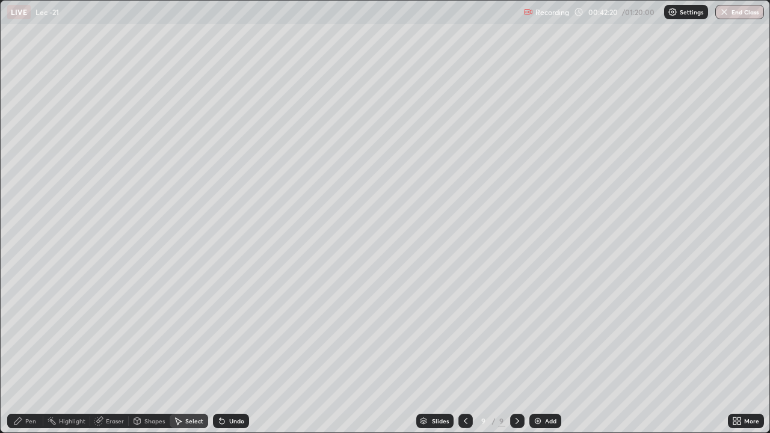
click at [40, 351] on div "Pen" at bounding box center [25, 421] width 36 height 14
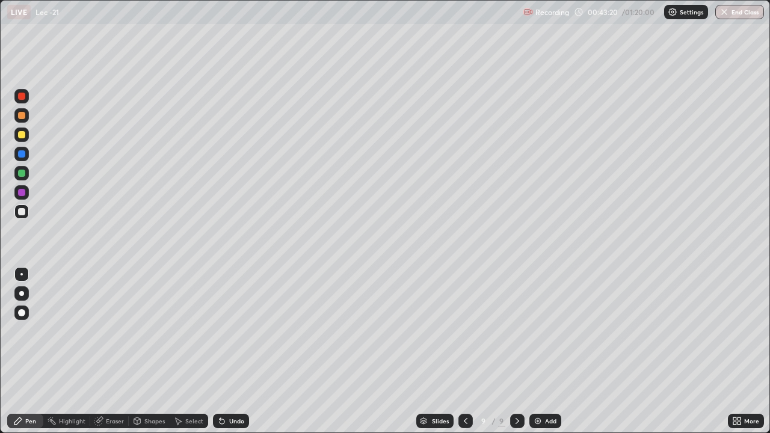
click at [112, 351] on div "Eraser" at bounding box center [115, 421] width 18 height 6
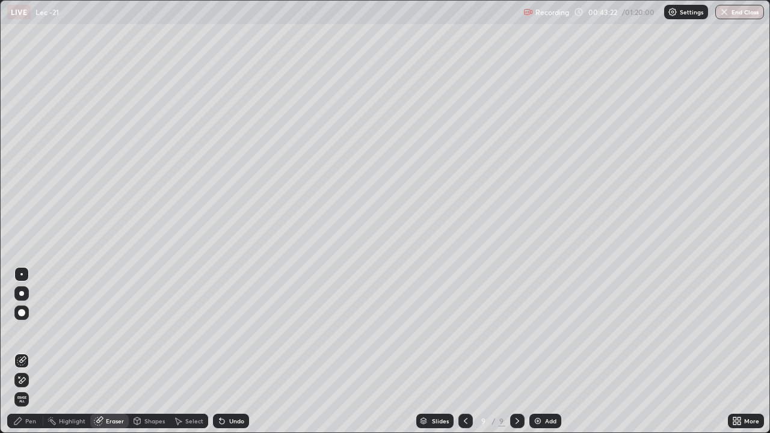
click at [28, 351] on div "Pen" at bounding box center [30, 421] width 11 height 6
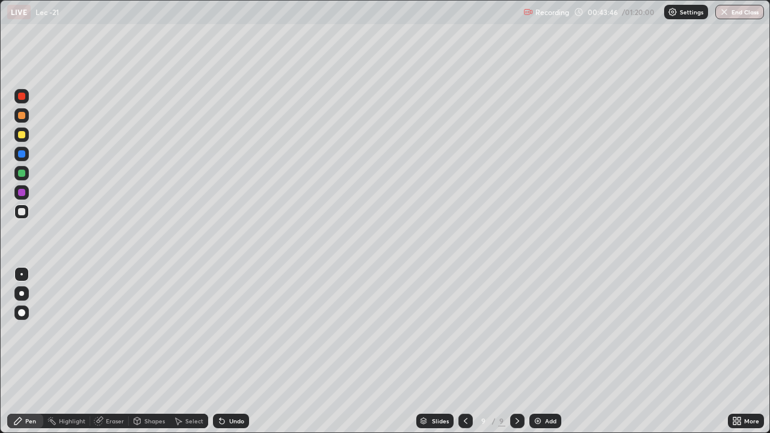
click at [23, 117] on div at bounding box center [21, 115] width 7 height 7
click at [110, 351] on div "Eraser" at bounding box center [115, 421] width 18 height 6
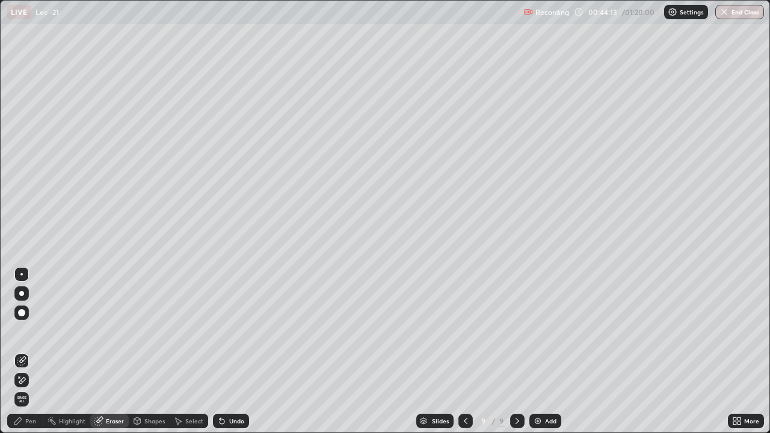
click at [29, 351] on div "Pen" at bounding box center [30, 421] width 11 height 6
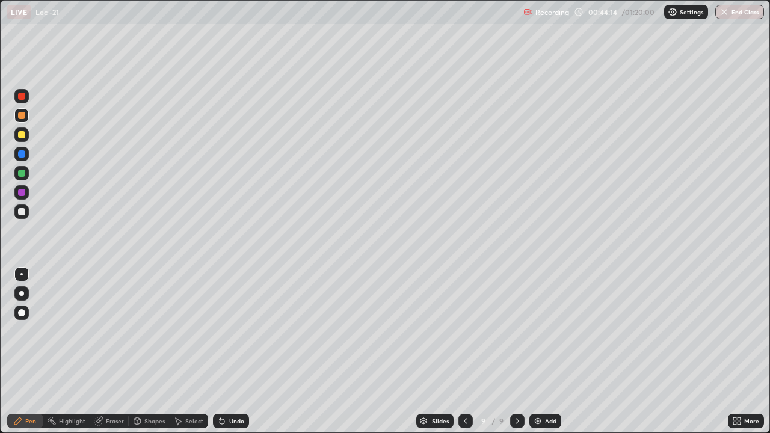
click at [27, 214] on div at bounding box center [21, 212] width 14 height 14
click at [546, 351] on div "Add" at bounding box center [550, 421] width 11 height 6
click at [458, 351] on div at bounding box center [465, 421] width 14 height 14
click at [549, 351] on div "Add" at bounding box center [550, 421] width 11 height 6
click at [185, 351] on div "Select" at bounding box center [194, 421] width 18 height 6
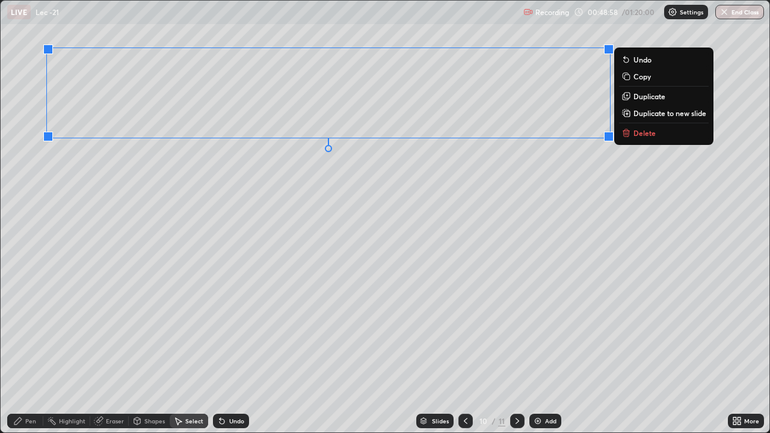
click at [317, 244] on div "0 ° Undo Copy Duplicate Duplicate to new slide Delete" at bounding box center [385, 217] width 769 height 432
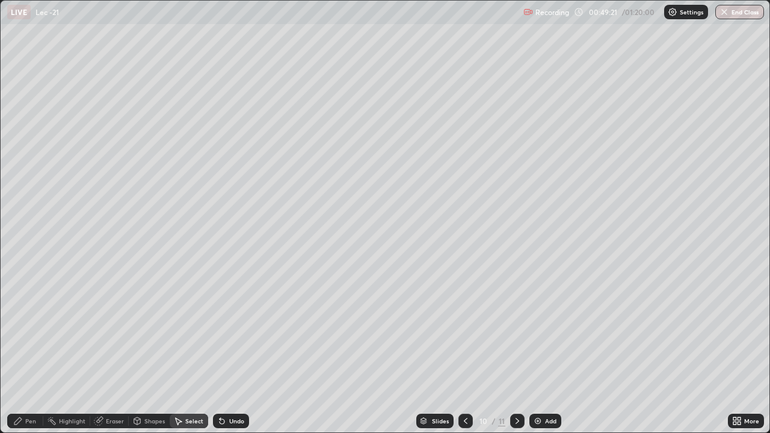
click at [110, 351] on div "Eraser" at bounding box center [115, 421] width 18 height 6
click at [30, 351] on div "Pen" at bounding box center [30, 421] width 11 height 6
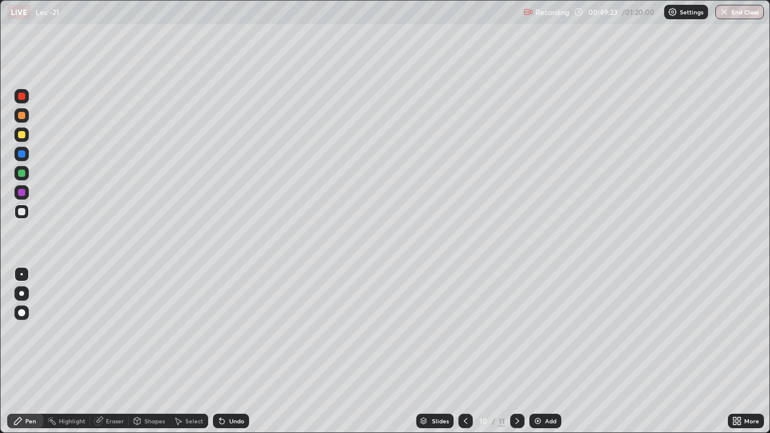
click at [111, 351] on div "Eraser" at bounding box center [115, 421] width 18 height 6
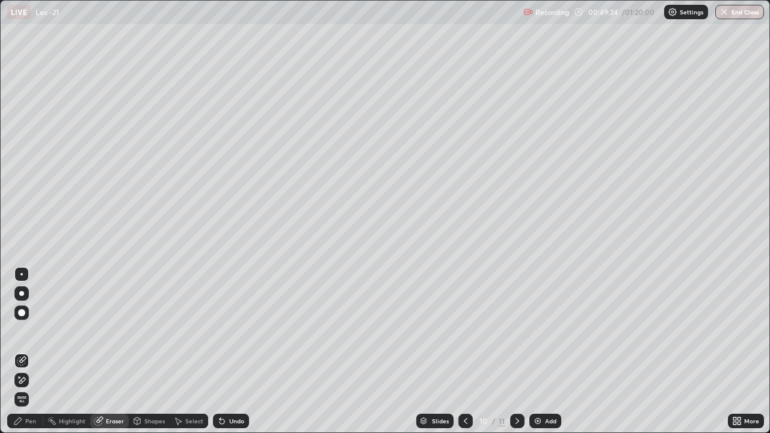
click at [152, 351] on div "Shapes" at bounding box center [154, 421] width 20 height 6
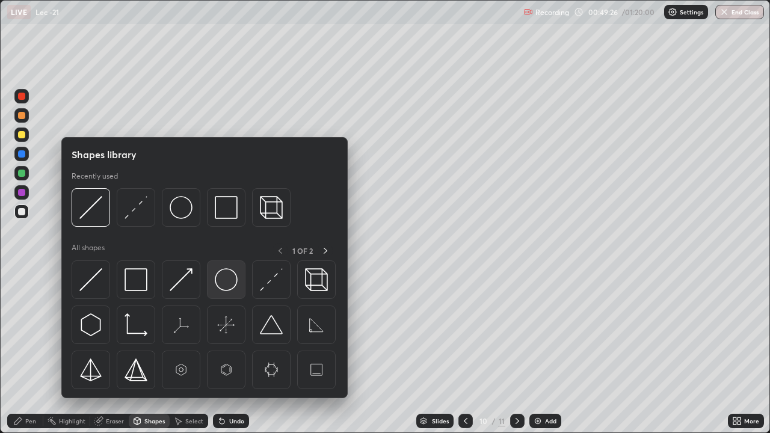
click at [229, 289] on img at bounding box center [226, 279] width 23 height 23
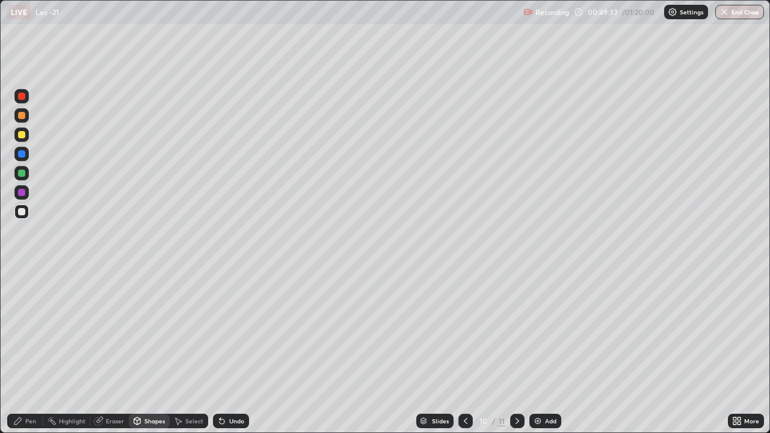
click at [33, 351] on div "Pen" at bounding box center [30, 421] width 11 height 6
click at [540, 351] on img at bounding box center [538, 421] width 10 height 10
click at [191, 351] on div "Select" at bounding box center [194, 421] width 18 height 6
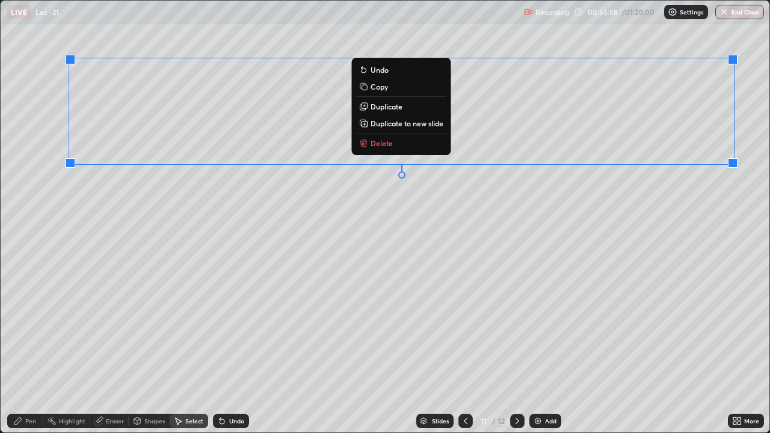
click at [389, 248] on div "0 ° Undo Copy Duplicate Duplicate to new slide Delete" at bounding box center [385, 217] width 769 height 432
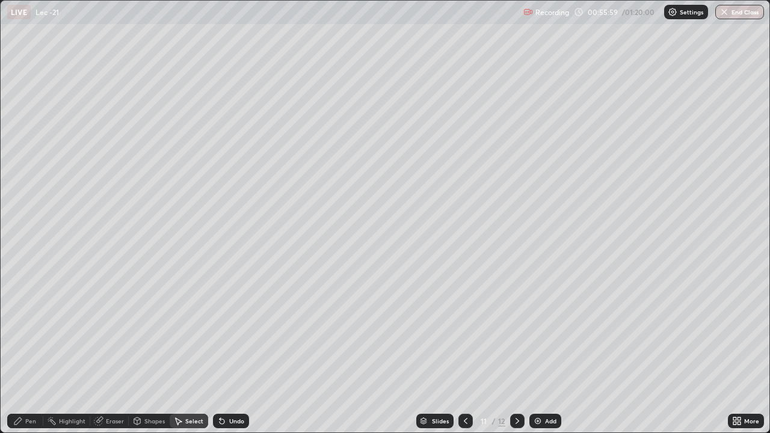
click at [35, 351] on div "Pen" at bounding box center [30, 421] width 11 height 6
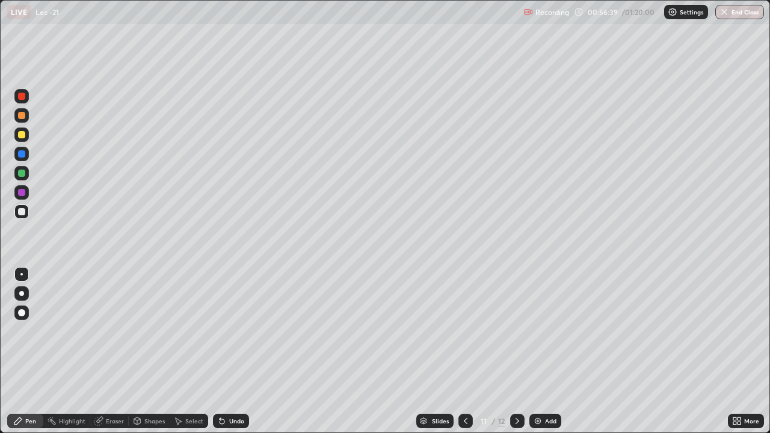
click at [185, 351] on div "Select" at bounding box center [194, 421] width 18 height 6
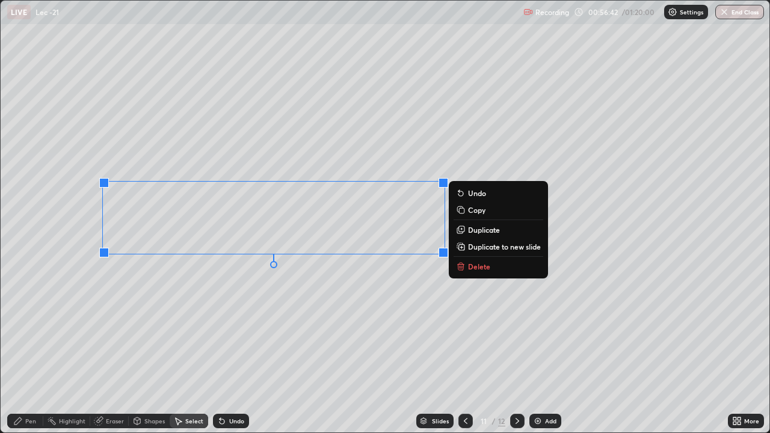
click at [282, 312] on div "0 ° Undo Copy Duplicate Duplicate to new slide Delete" at bounding box center [385, 217] width 769 height 432
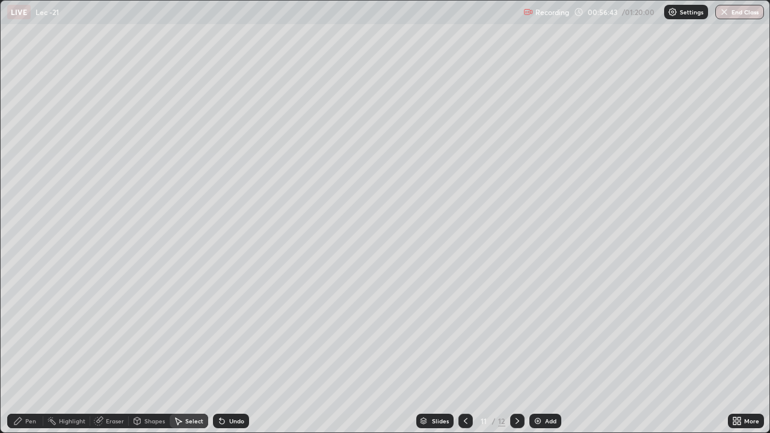
click at [29, 351] on div "Pen" at bounding box center [25, 421] width 36 height 14
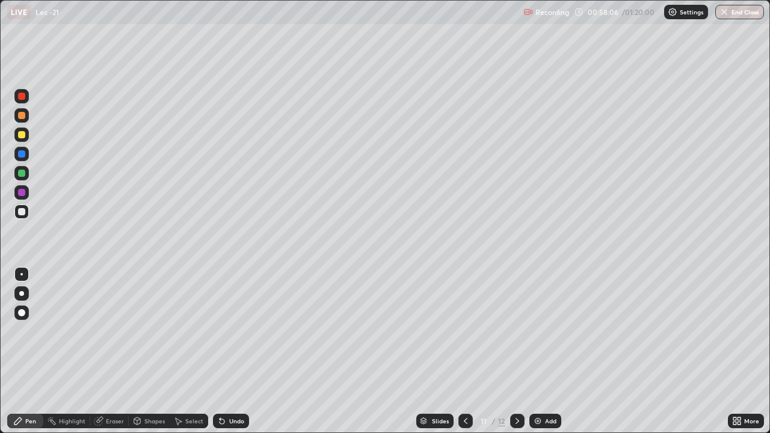
click at [23, 115] on div at bounding box center [21, 115] width 7 height 7
click at [530, 351] on div "Add" at bounding box center [546, 421] width 32 height 14
click at [24, 217] on div at bounding box center [21, 212] width 14 height 14
click at [188, 351] on div "Select" at bounding box center [194, 421] width 18 height 6
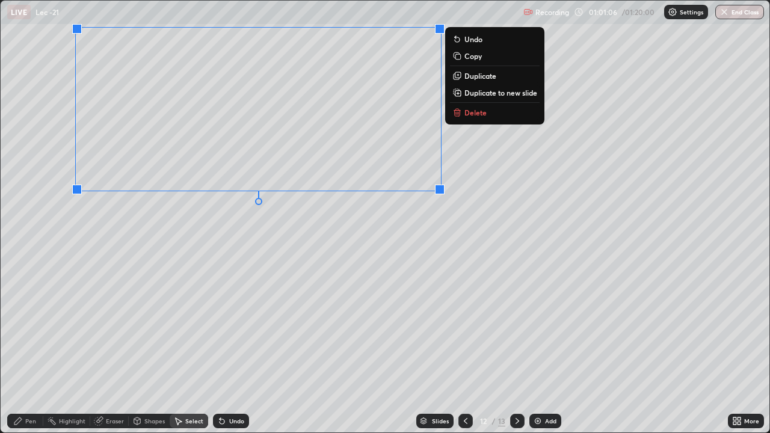
click at [252, 253] on div "0 ° Undo Copy Duplicate Duplicate to new slide Delete" at bounding box center [385, 217] width 769 height 432
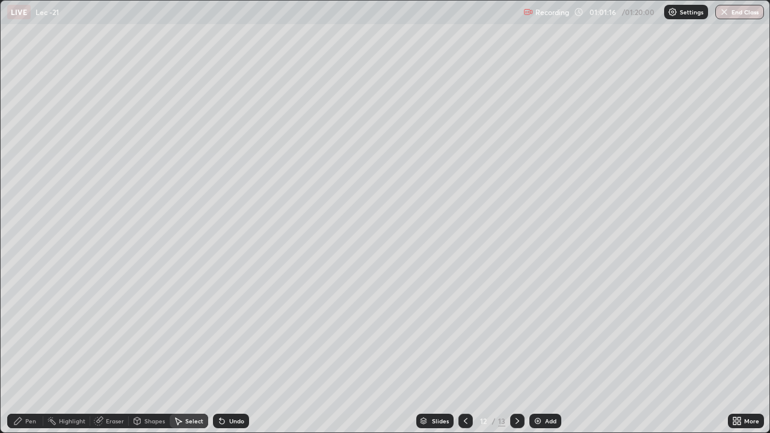
click at [30, 351] on div "Pen" at bounding box center [30, 421] width 11 height 6
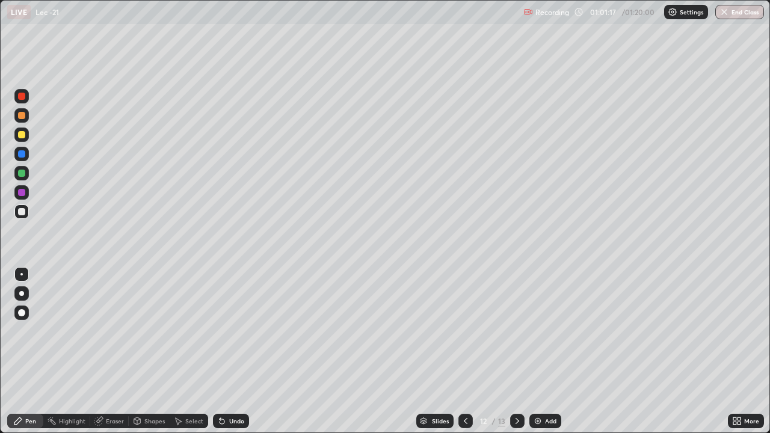
click at [23, 215] on div at bounding box center [21, 212] width 14 height 14
click at [220, 351] on icon at bounding box center [222, 421] width 5 height 5
click at [239, 351] on div "Undo" at bounding box center [236, 421] width 15 height 6
click at [108, 351] on div "Eraser" at bounding box center [115, 421] width 18 height 6
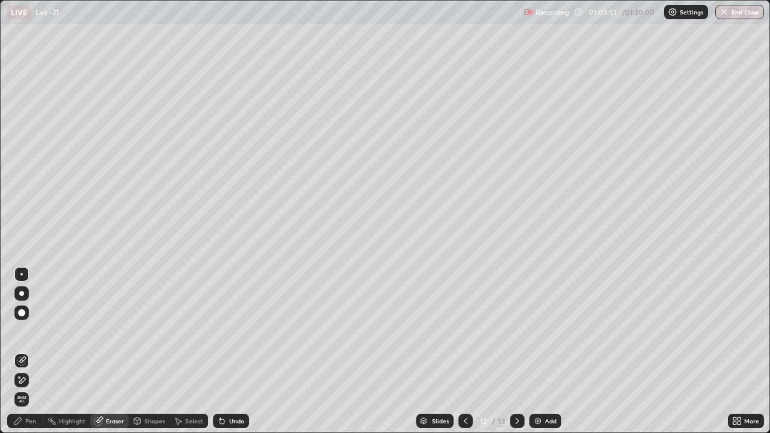
click at [29, 351] on div "Pen" at bounding box center [30, 421] width 11 height 6
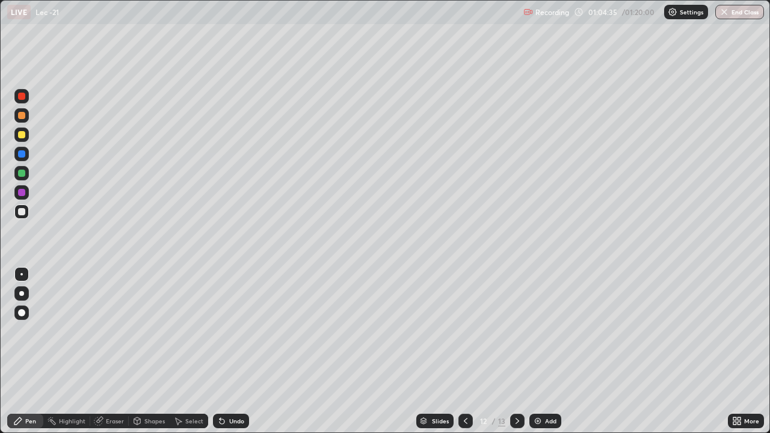
click at [549, 351] on div "Add" at bounding box center [550, 421] width 11 height 6
click at [466, 351] on icon at bounding box center [466, 421] width 10 height 10
click at [519, 351] on icon at bounding box center [518, 421] width 10 height 10
click at [468, 351] on icon at bounding box center [466, 421] width 10 height 10
click at [518, 351] on icon at bounding box center [518, 421] width 10 height 10
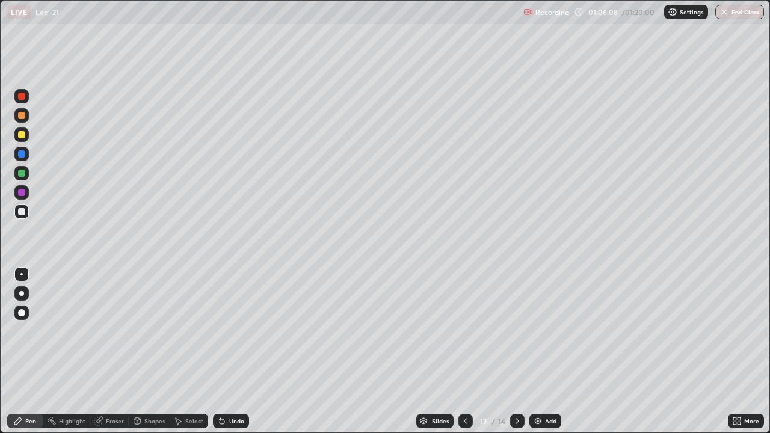
click at [108, 351] on div "Eraser" at bounding box center [115, 421] width 18 height 6
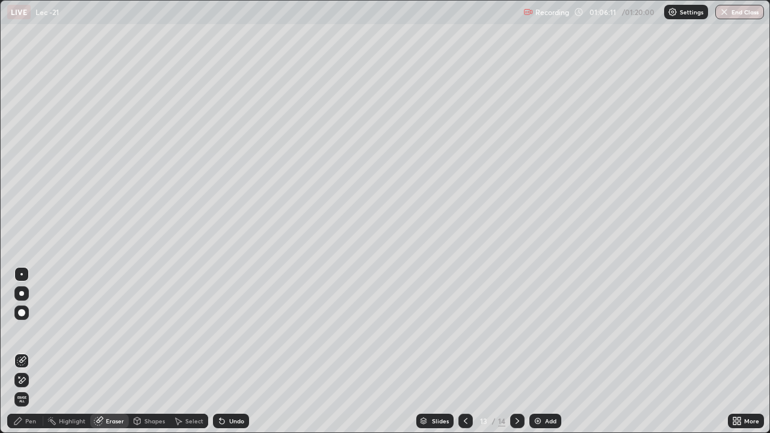
click at [25, 351] on div "Pen" at bounding box center [25, 421] width 36 height 14
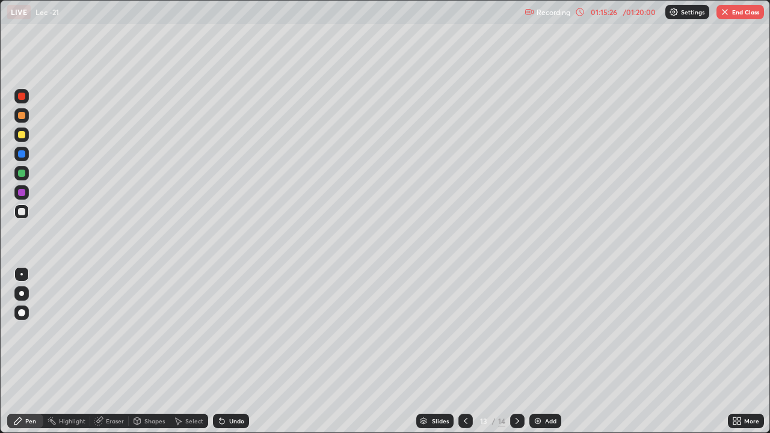
click at [746, 8] on button "End Class" at bounding box center [741, 12] width 48 height 14
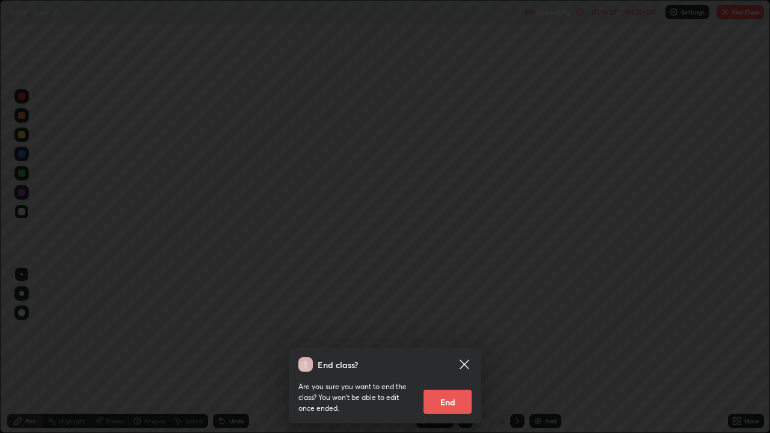
click at [460, 351] on button "End" at bounding box center [448, 402] width 48 height 24
